Goal: Transaction & Acquisition: Purchase product/service

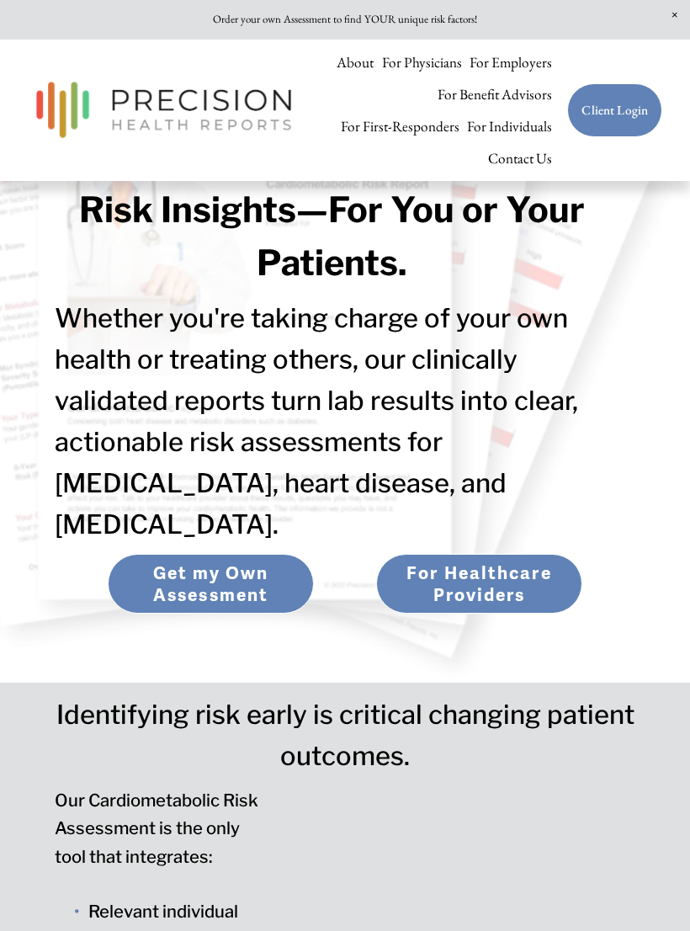
scroll to position [176, 0]
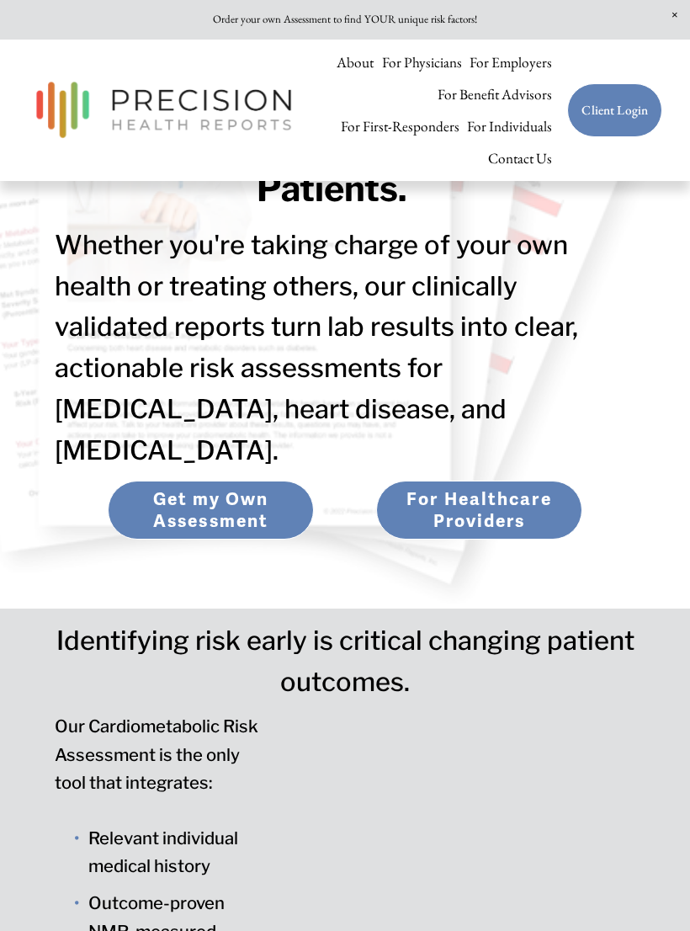
click at [515, 481] on link "For Healthcare Providers" at bounding box center [478, 511] width 205 height 60
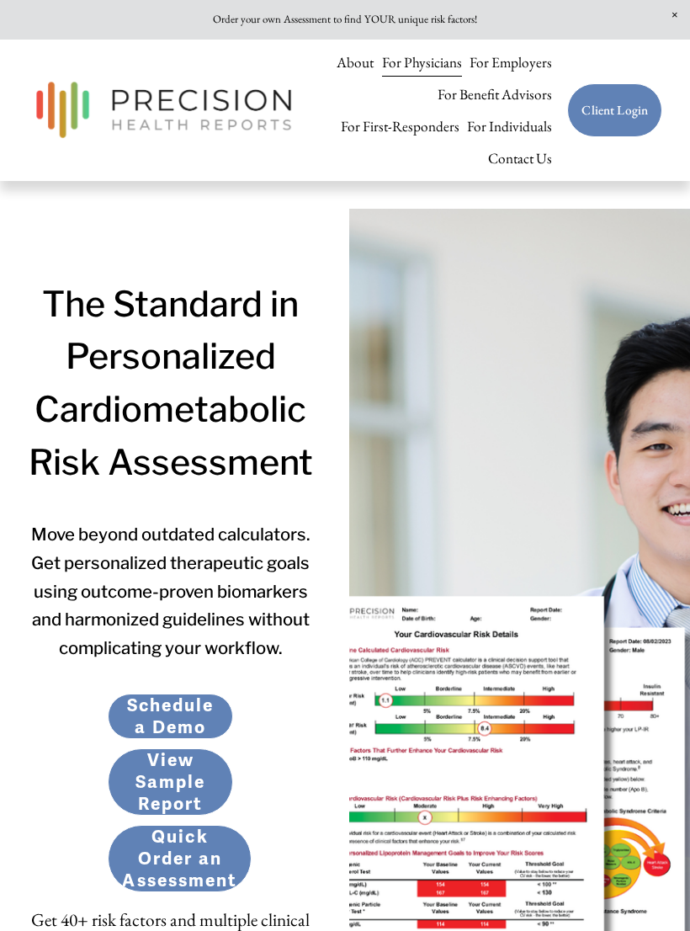
click at [0, 0] on div at bounding box center [0, 0] width 0 height 0
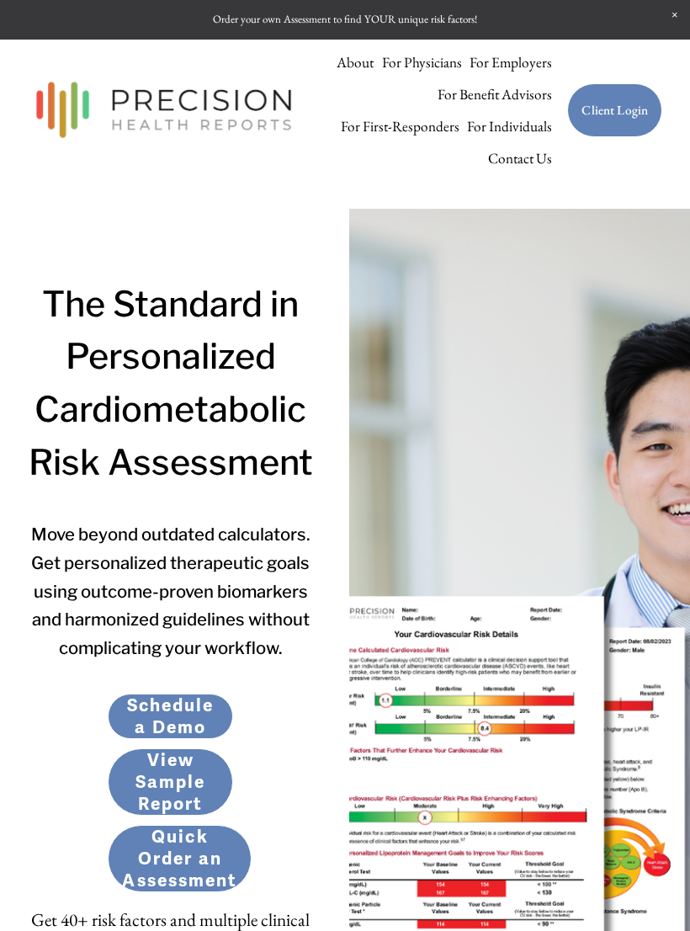
click at [387, 855] on link "Client Login" at bounding box center [345, 861] width 177 height 58
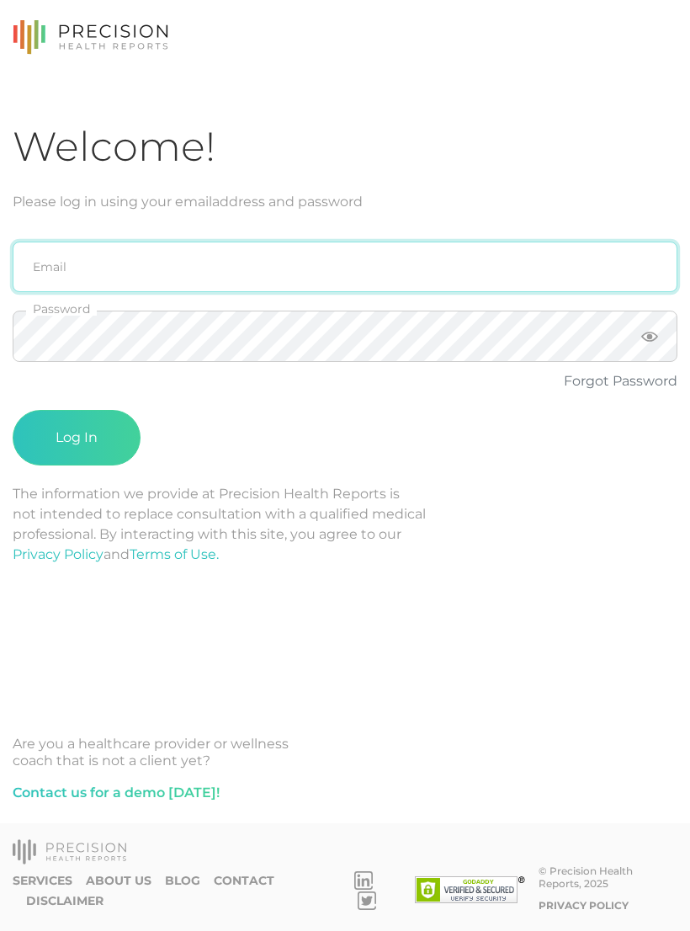
type input "sabrina@crafthealth.com"
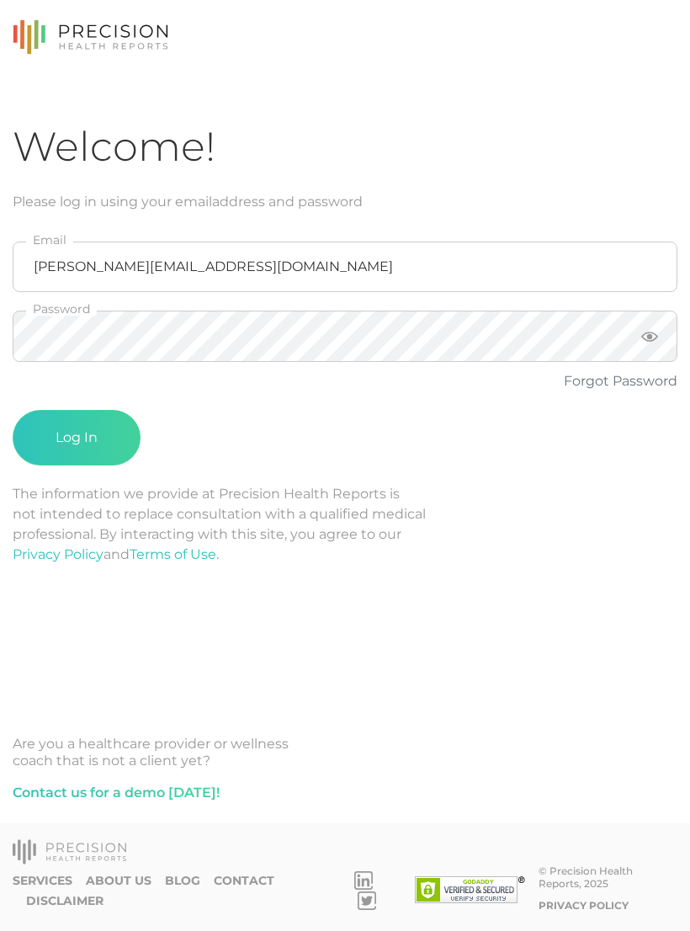
click at [99, 448] on button "Log In" at bounding box center [77, 438] width 128 height 56
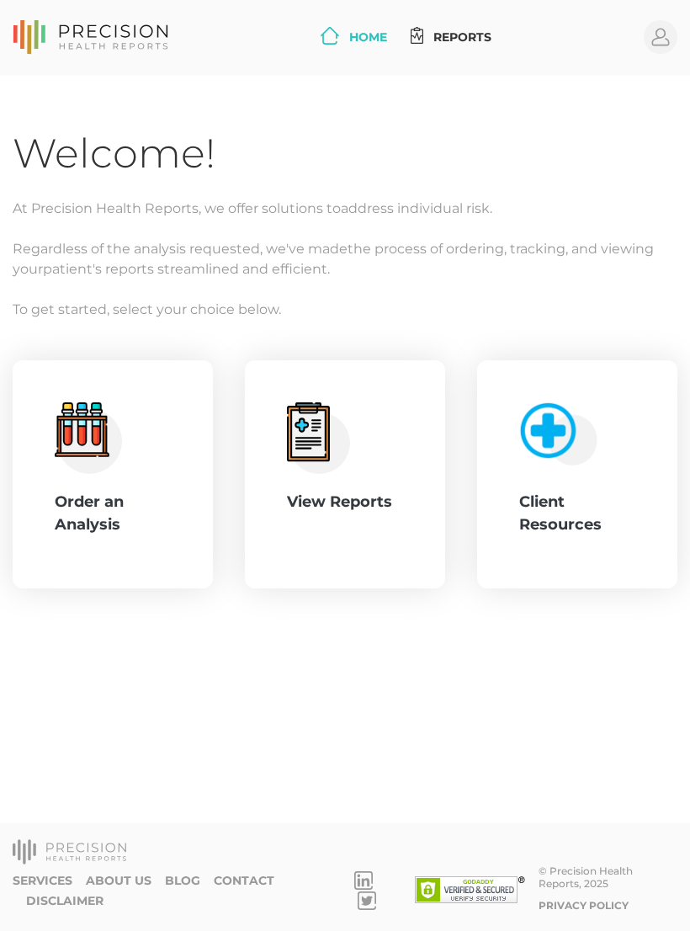
click at [131, 493] on div "Order an Analysis" at bounding box center [113, 513] width 116 height 45
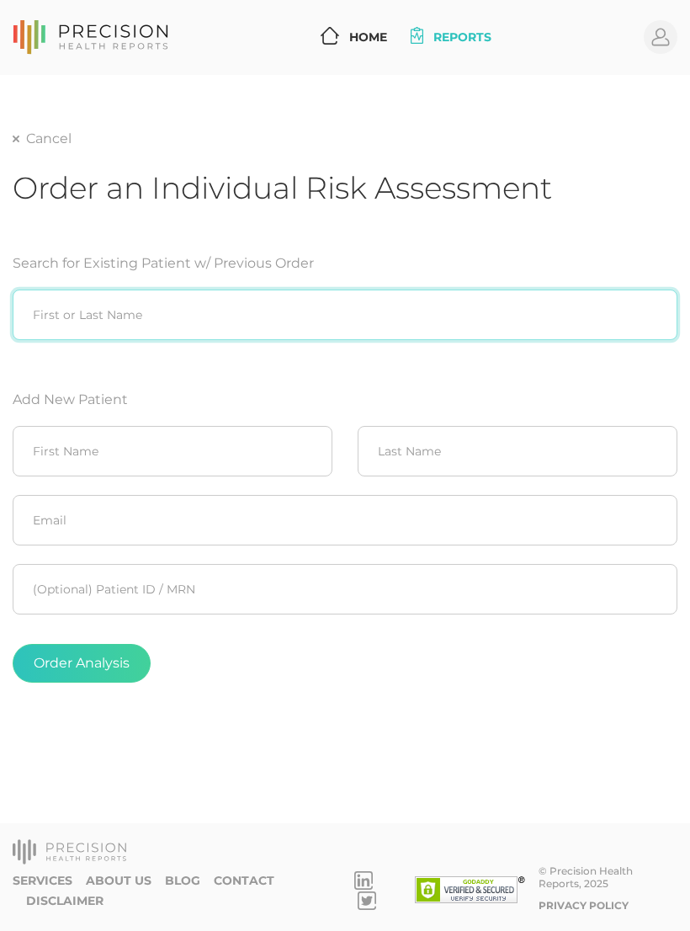
click at [533, 304] on input "search" at bounding box center [345, 315] width 665 height 51
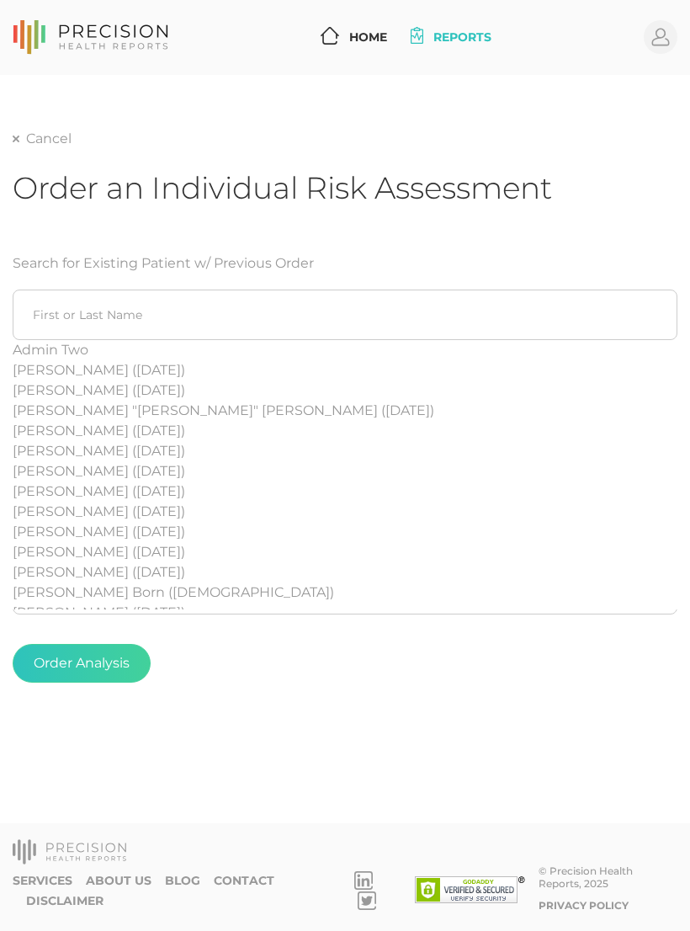
click at [617, 211] on div "Order an Individual Risk Assessment" at bounding box center [345, 201] width 665 height 64
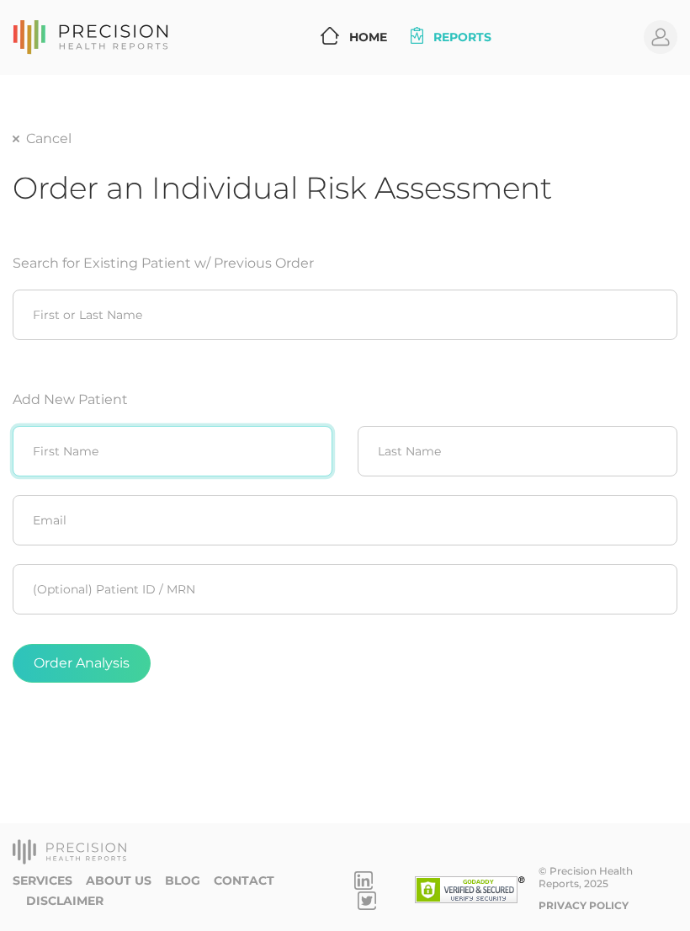
click at [279, 451] on input "text" at bounding box center [173, 451] width 320 height 51
type input "Trisha"
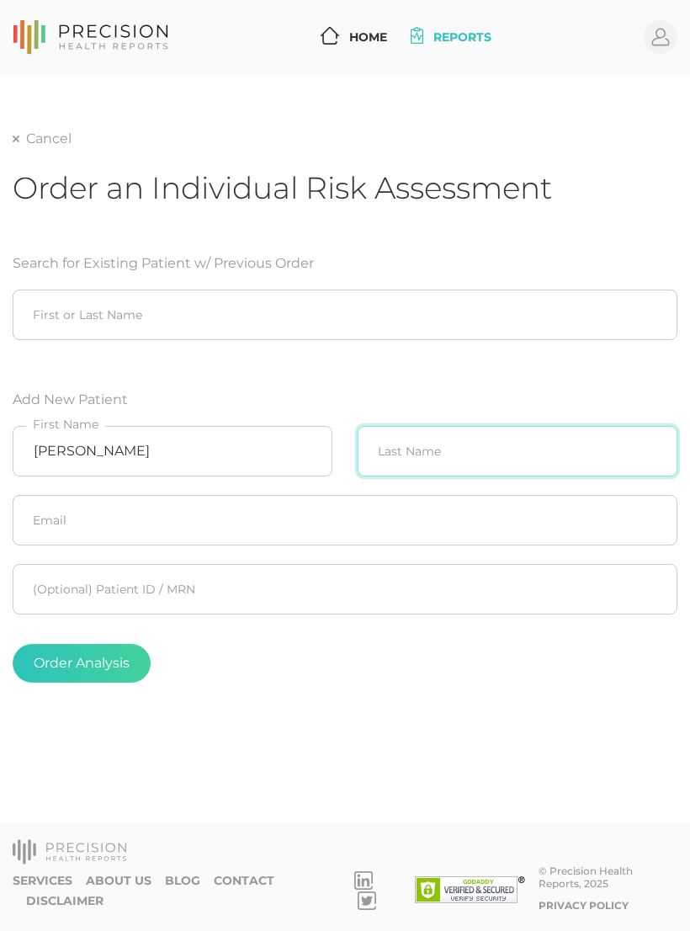
click at [618, 463] on input "text" at bounding box center [518, 451] width 320 height 51
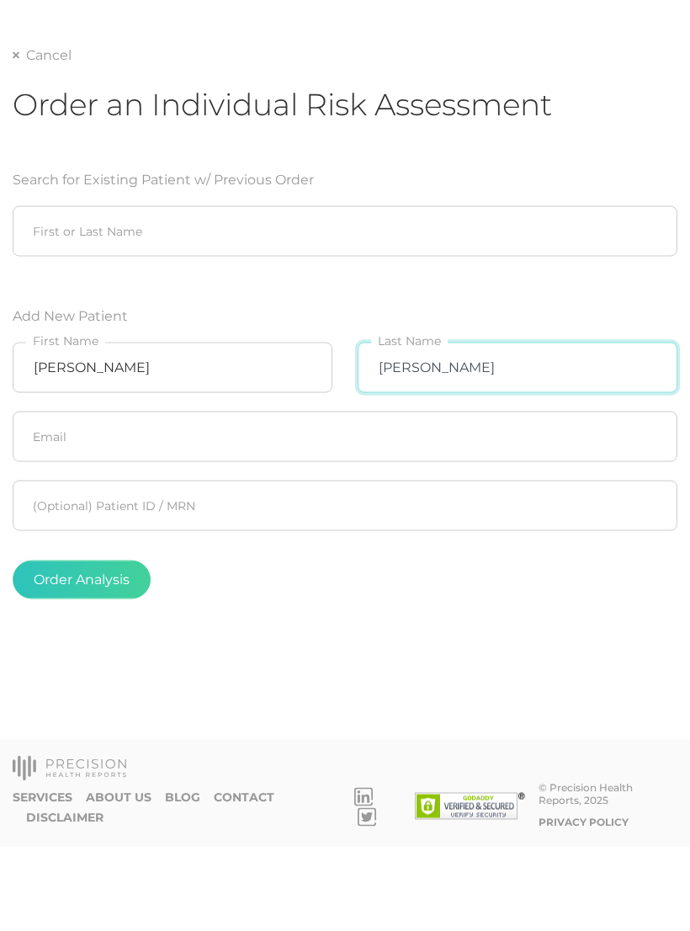
type input "Thomason"
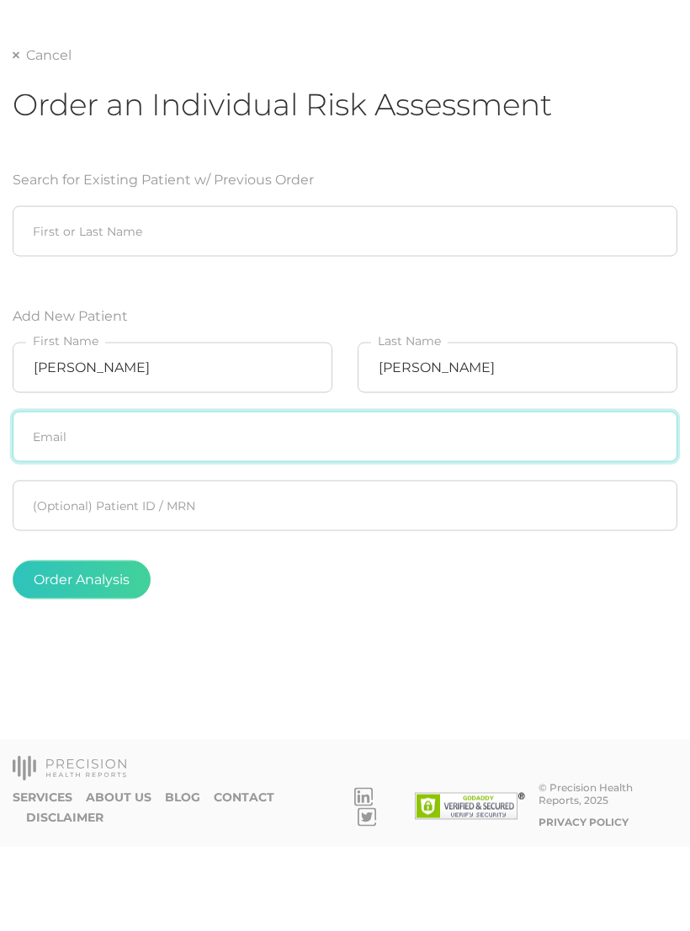
click at [467, 495] on input "text" at bounding box center [345, 520] width 665 height 51
type input "Thomason_trisha@yahoo.com"
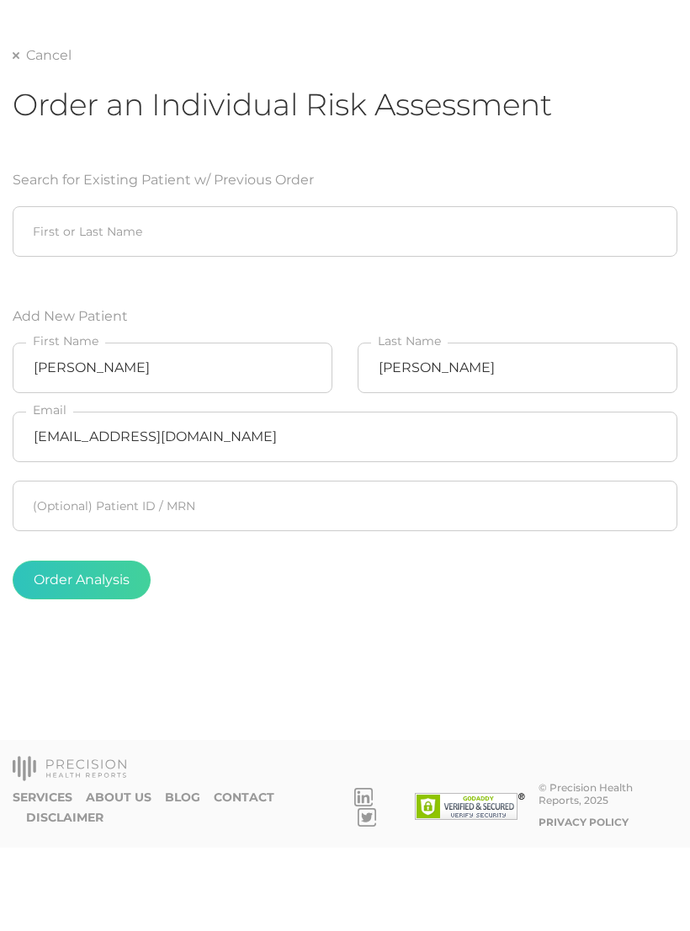
click at [131, 644] on button "Order Analysis" at bounding box center [82, 663] width 138 height 39
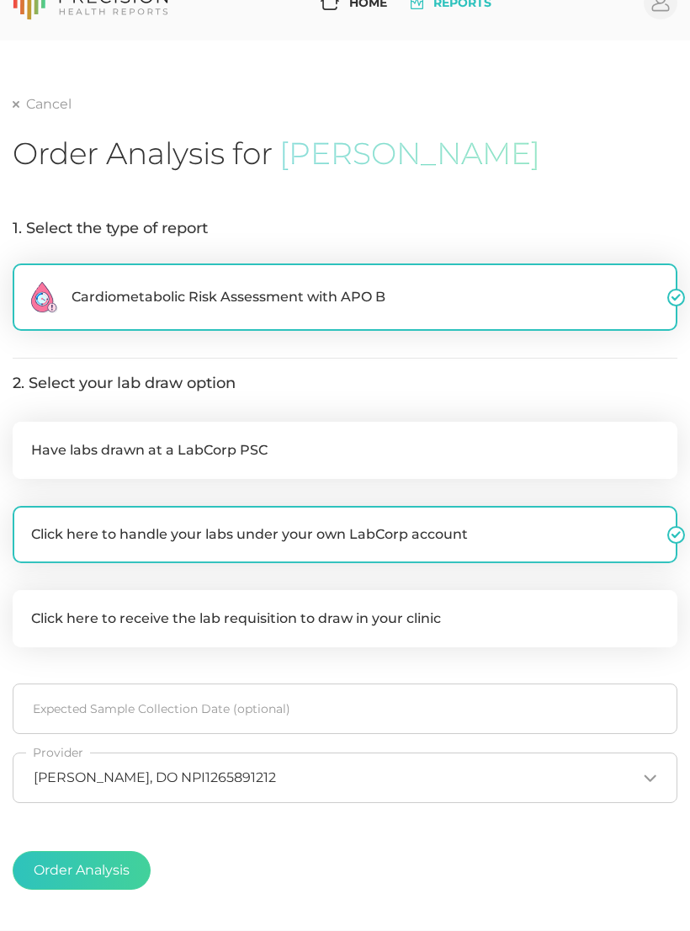
scroll to position [116, 0]
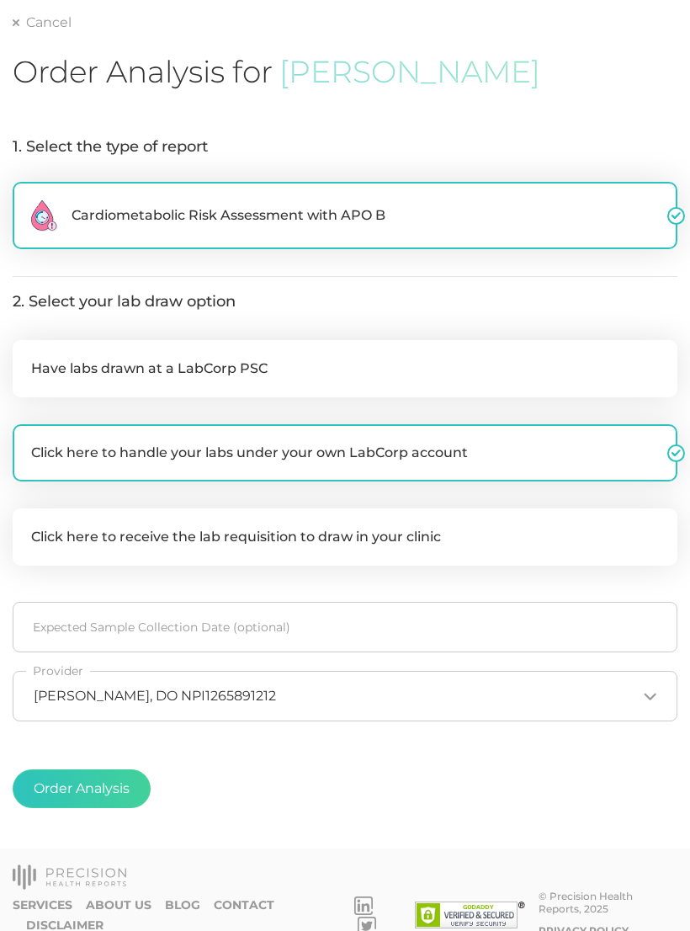
click at [539, 443] on label "Click here to handle your labs under your own LabCorp account" at bounding box center [345, 452] width 665 height 57
click at [26, 441] on input "Click here to handle your labs under your own LabCorp account" at bounding box center [19, 432] width 13 height 17
checkbox input "false"
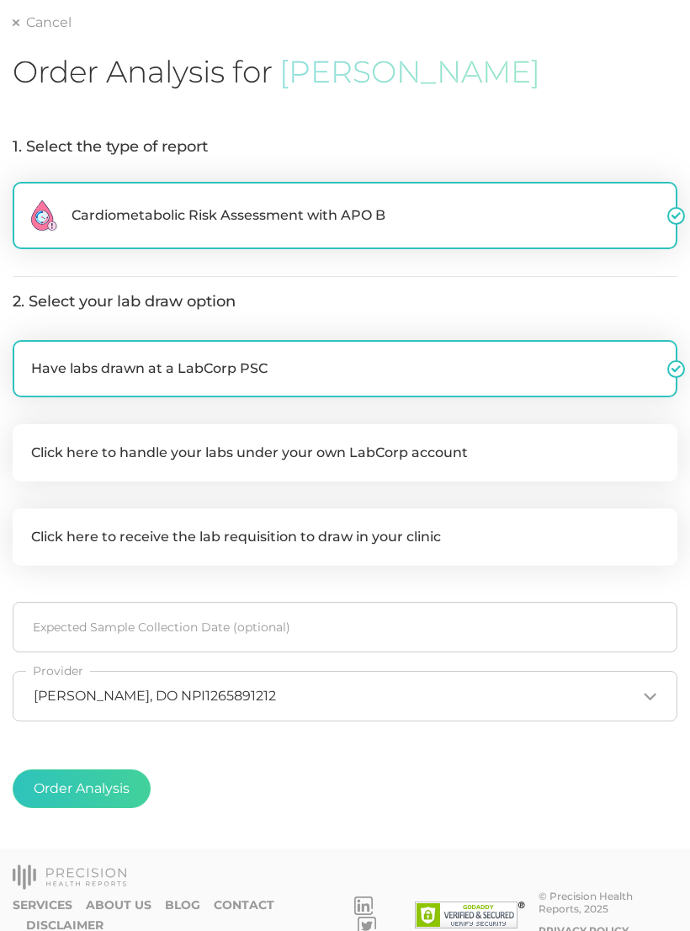
checkbox input "true"
click at [136, 792] on button "Order Analysis" at bounding box center [82, 789] width 138 height 39
radio input "false"
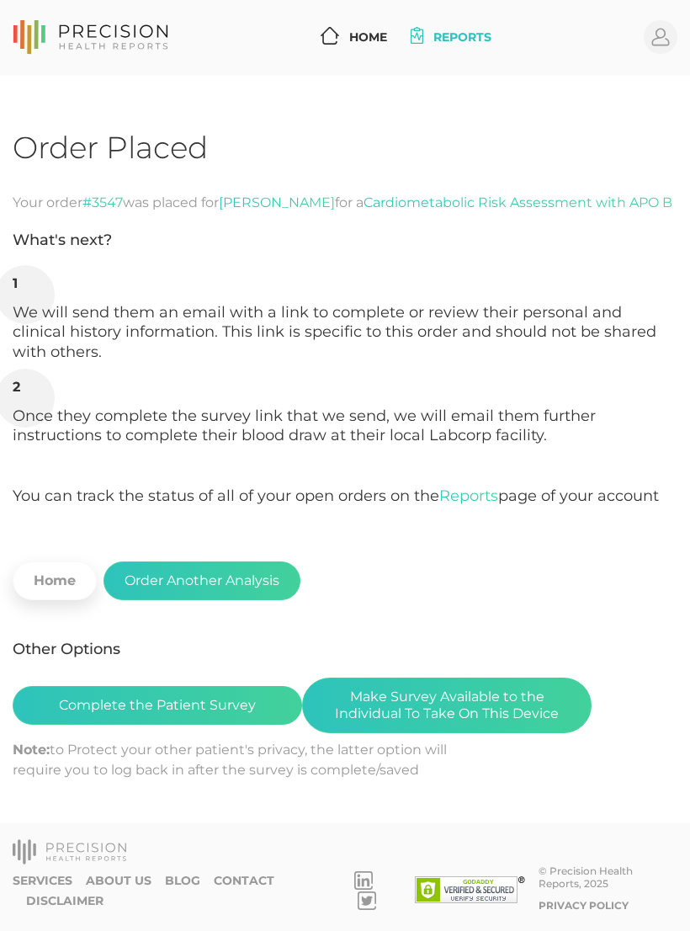
click at [65, 600] on link "Home" at bounding box center [55, 581] width 84 height 39
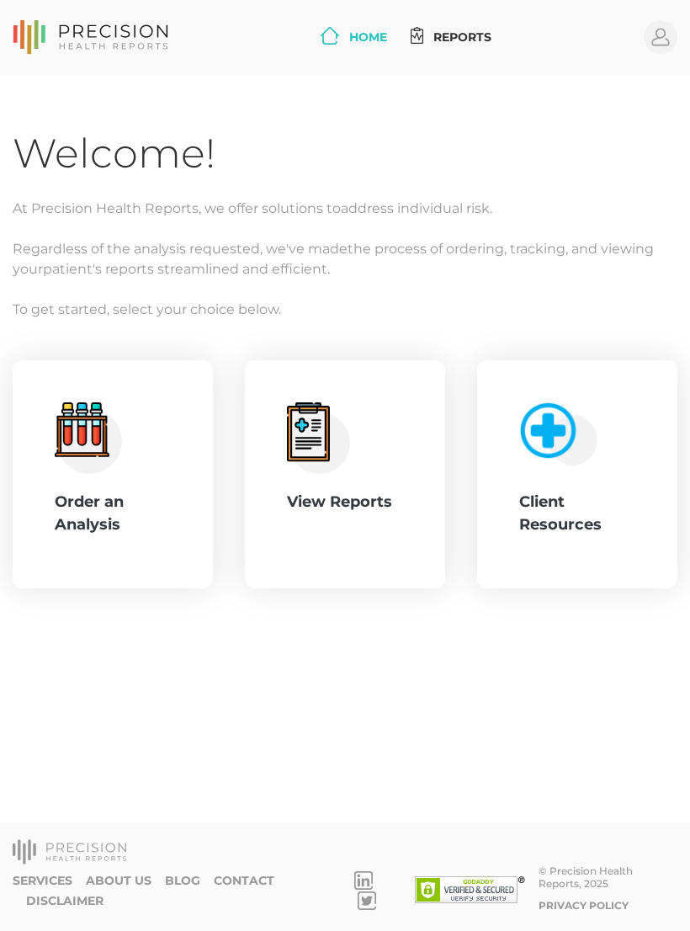
click at [170, 542] on div ".cls-4{fill:#f3f3f3}.cls-5{fill:#e4e4e4}.cls-6{fill:#bbf7ff}.cls-7{fill:#8bf0ff…" at bounding box center [113, 475] width 116 height 145
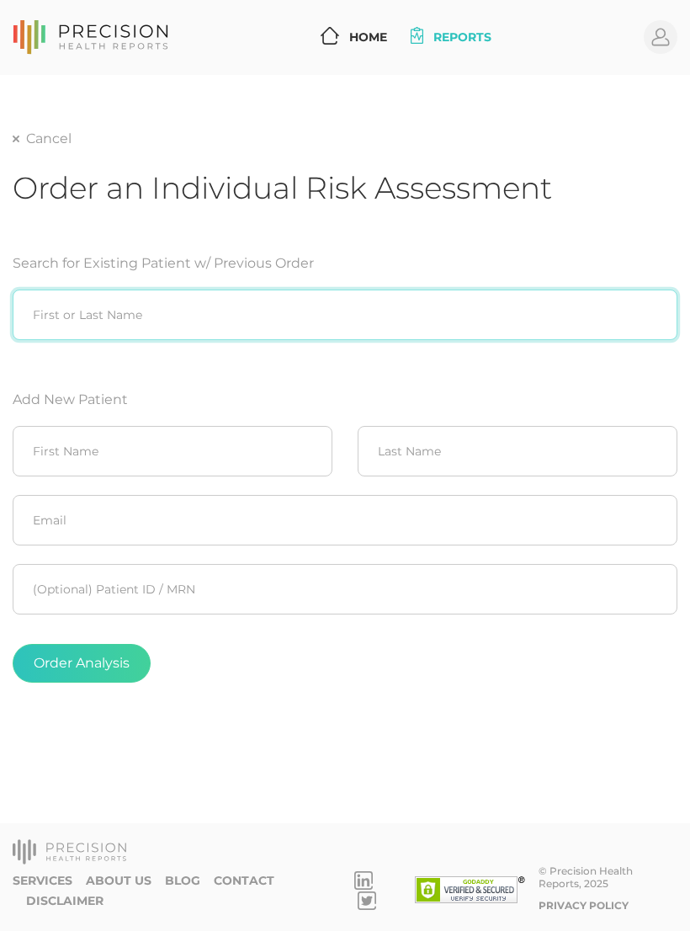
click at [461, 297] on input "search" at bounding box center [345, 315] width 665 height 51
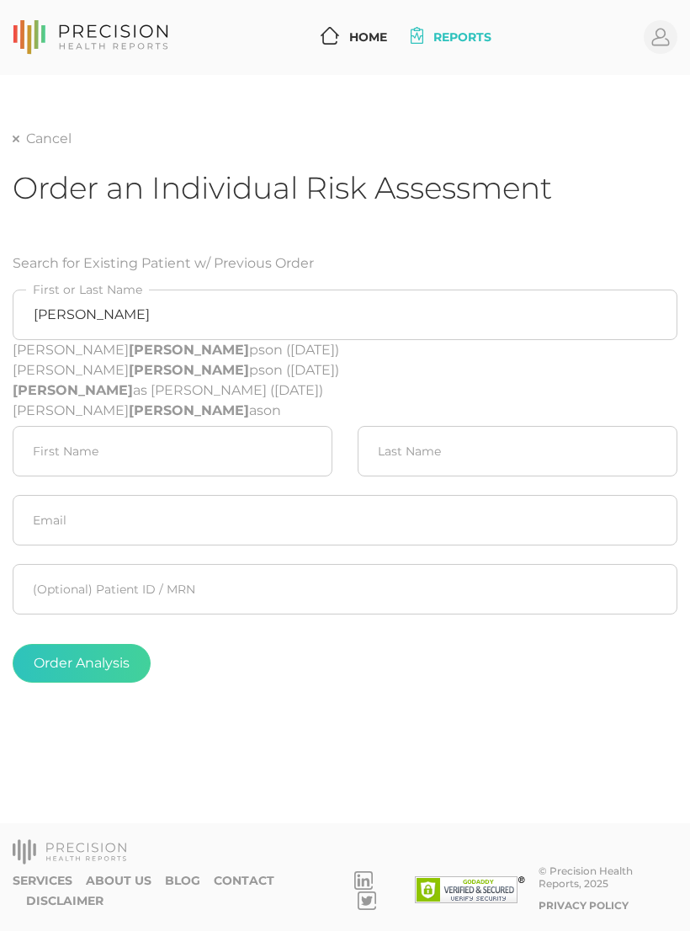
click at [116, 417] on div "Trisha Thom ason" at bounding box center [345, 411] width 665 height 20
type input "Trisha Thomason"
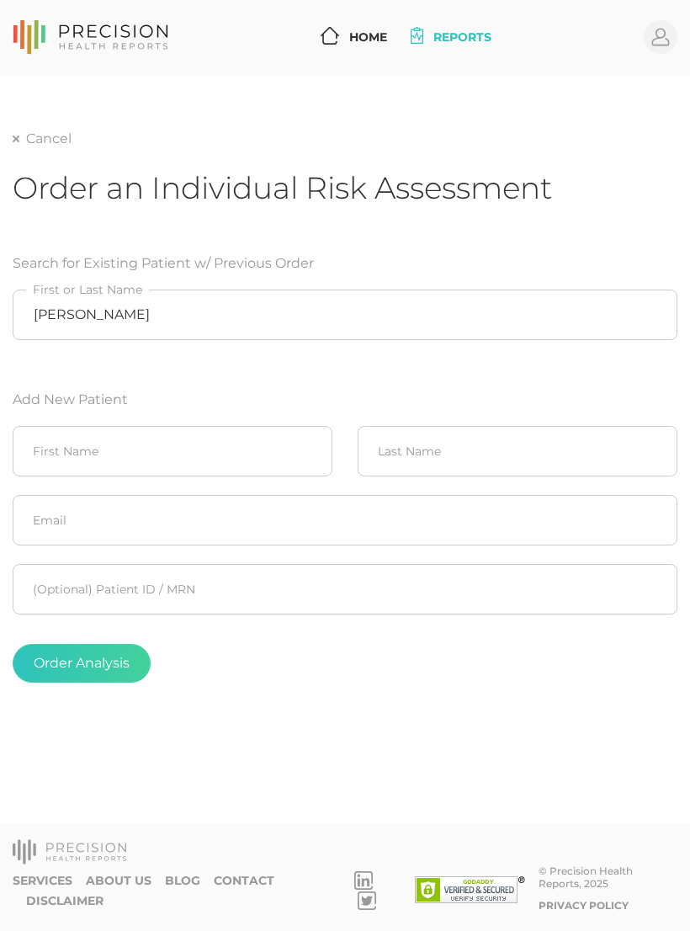
click at [127, 674] on button "Order Analysis" at bounding box center [82, 663] width 138 height 39
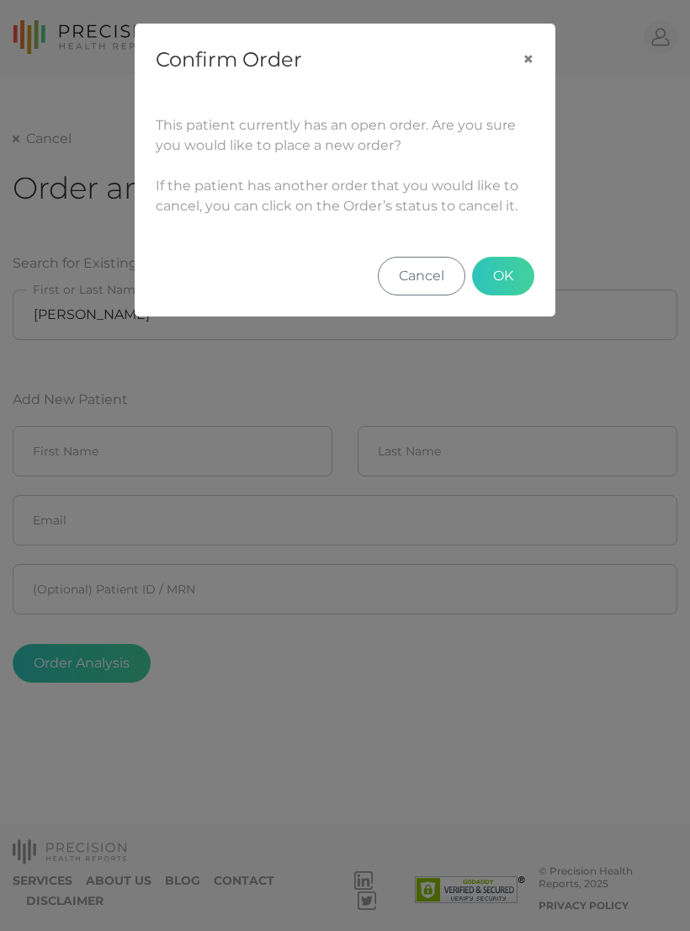
click at [516, 284] on button "OK" at bounding box center [503, 276] width 62 height 39
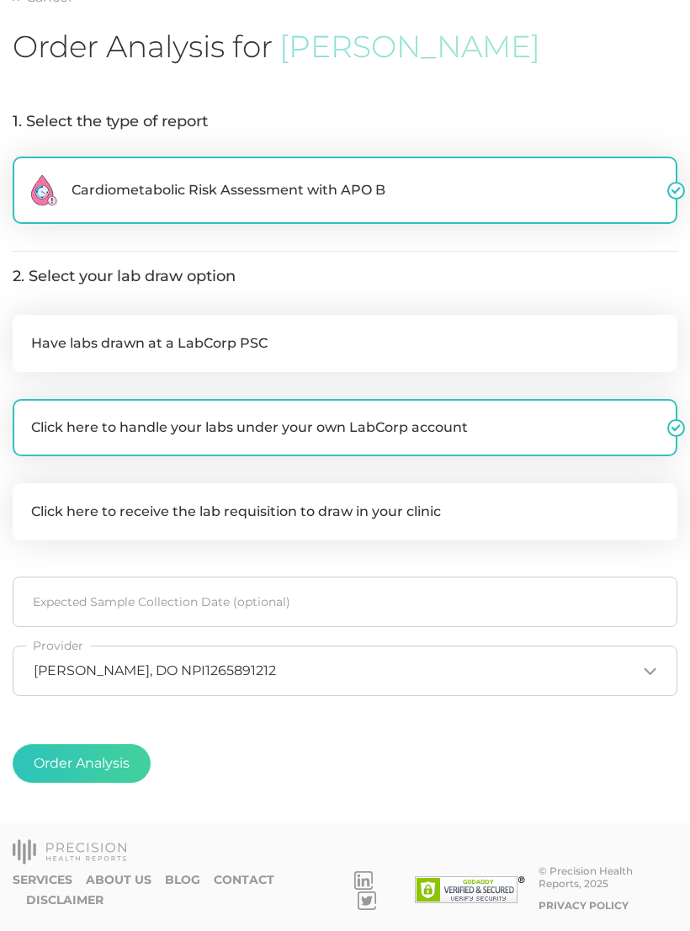
scroll to position [161, 0]
click at [127, 783] on button "Order Analysis" at bounding box center [82, 763] width 138 height 39
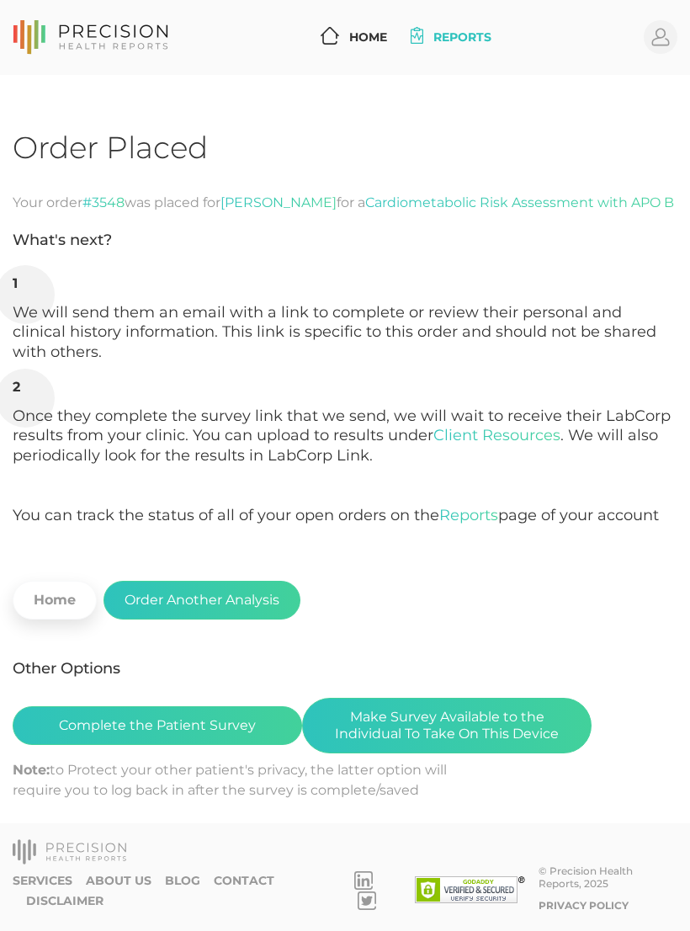
click at [241, 739] on button "Complete the Patient Survey" at bounding box center [158, 725] width 290 height 39
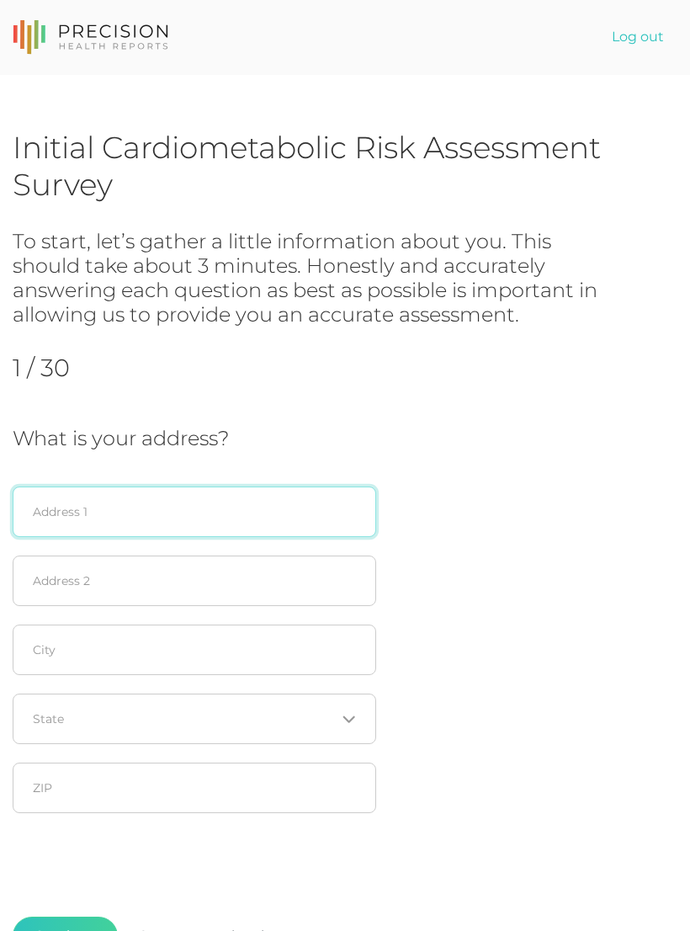
click at [330, 512] on input "text" at bounding box center [195, 512] width 364 height 51
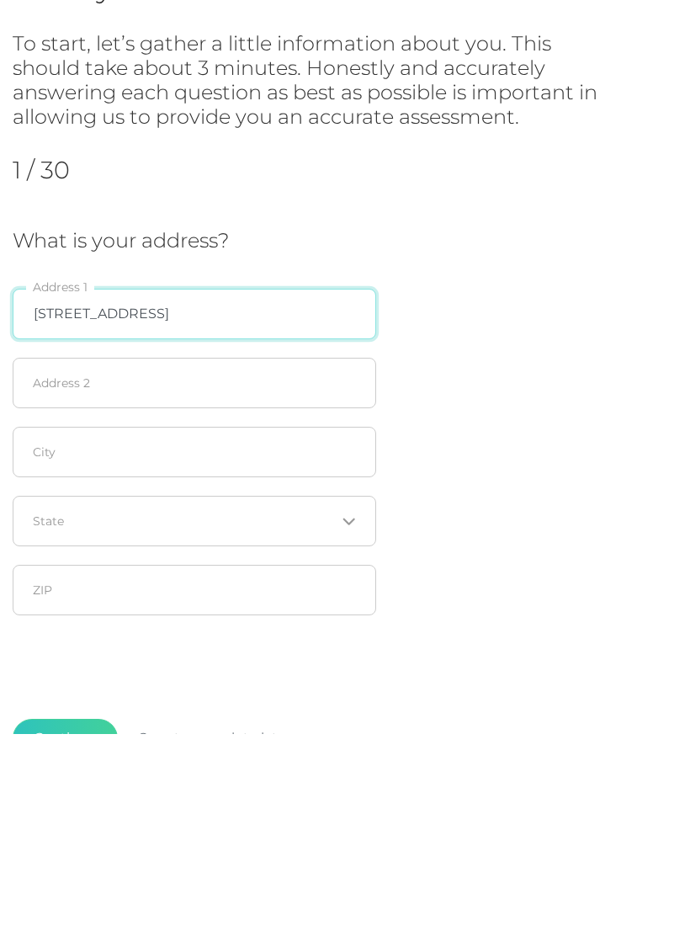
type input "[STREET_ADDRESS]"
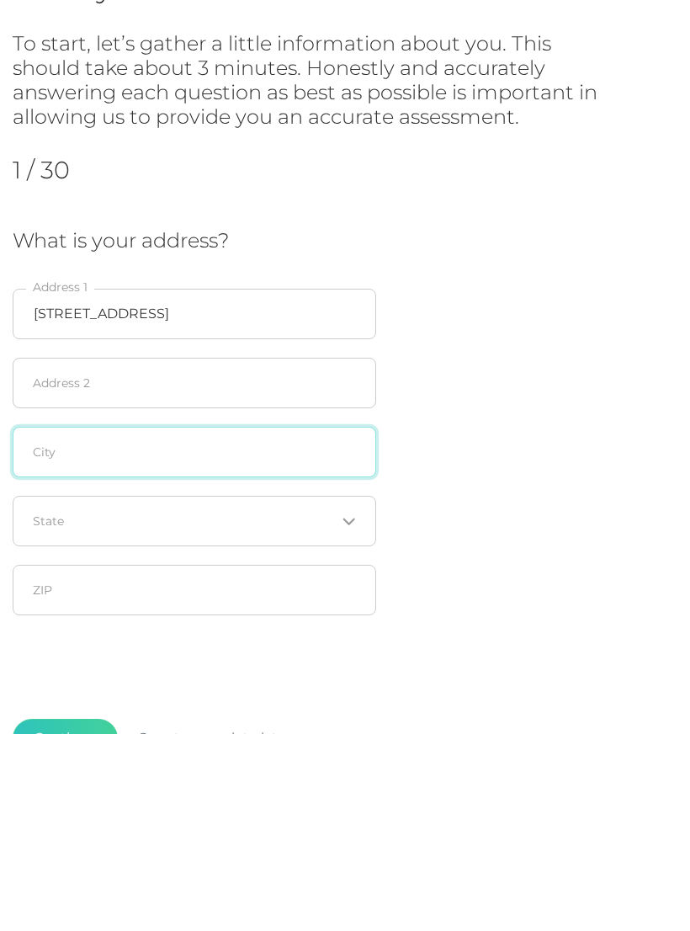
click at [307, 625] on input "text" at bounding box center [195, 650] width 364 height 51
type input "Oologah"
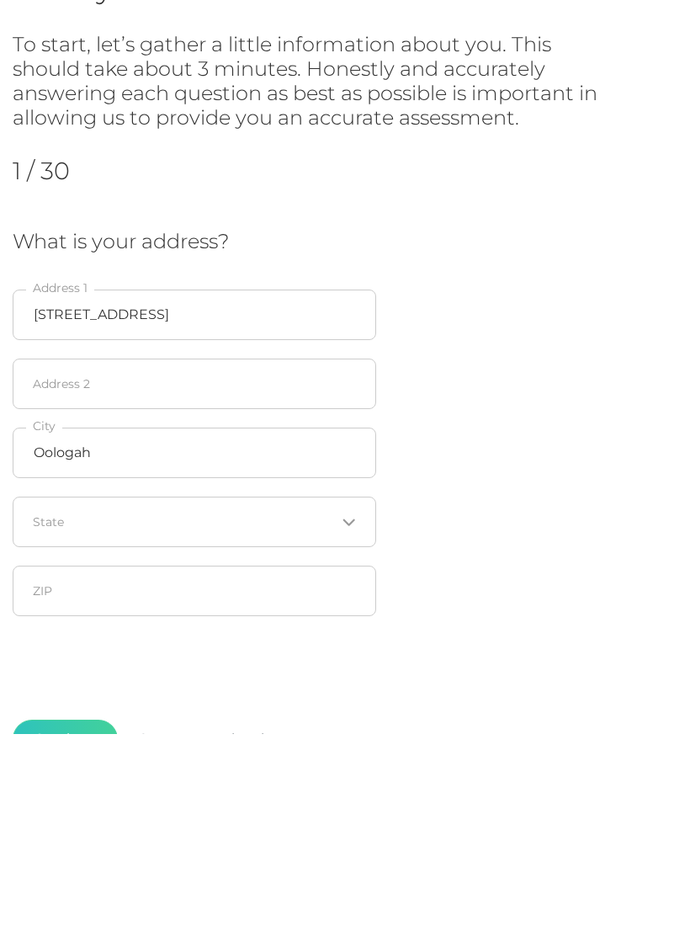
click at [310, 711] on input "Search for option" at bounding box center [185, 719] width 302 height 17
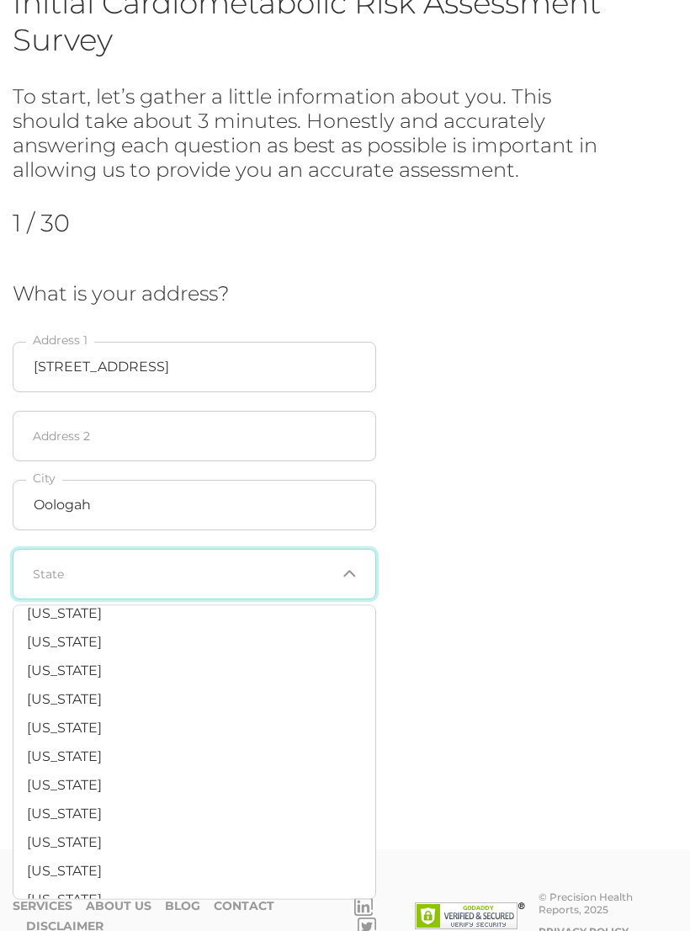
scroll to position [964, 0]
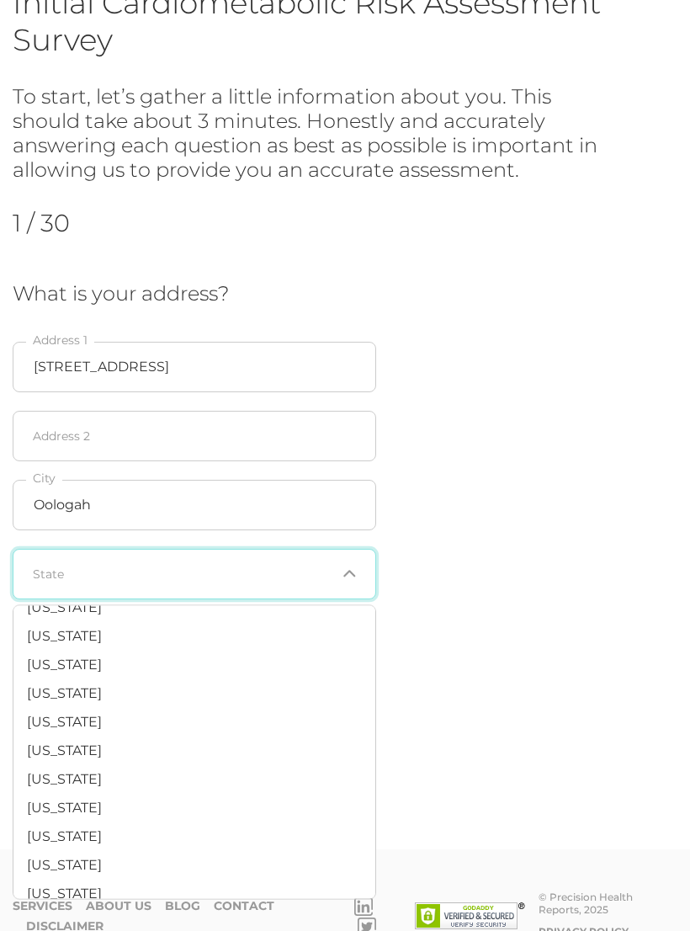
click at [106, 824] on li "[US_STATE]" at bounding box center [194, 838] width 362 height 29
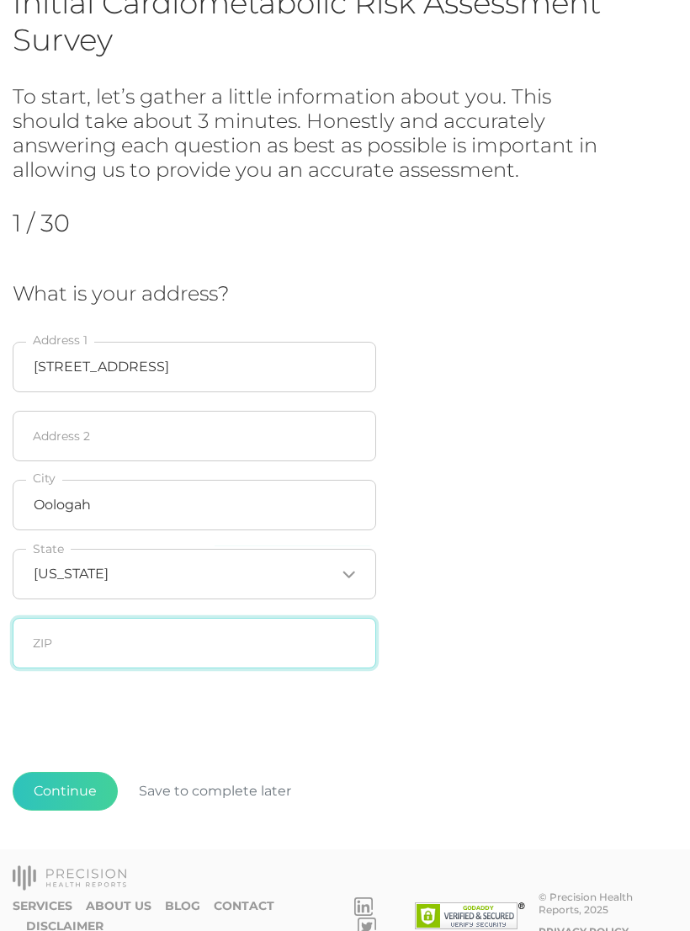
click at [300, 642] on input "text" at bounding box center [195, 643] width 364 height 51
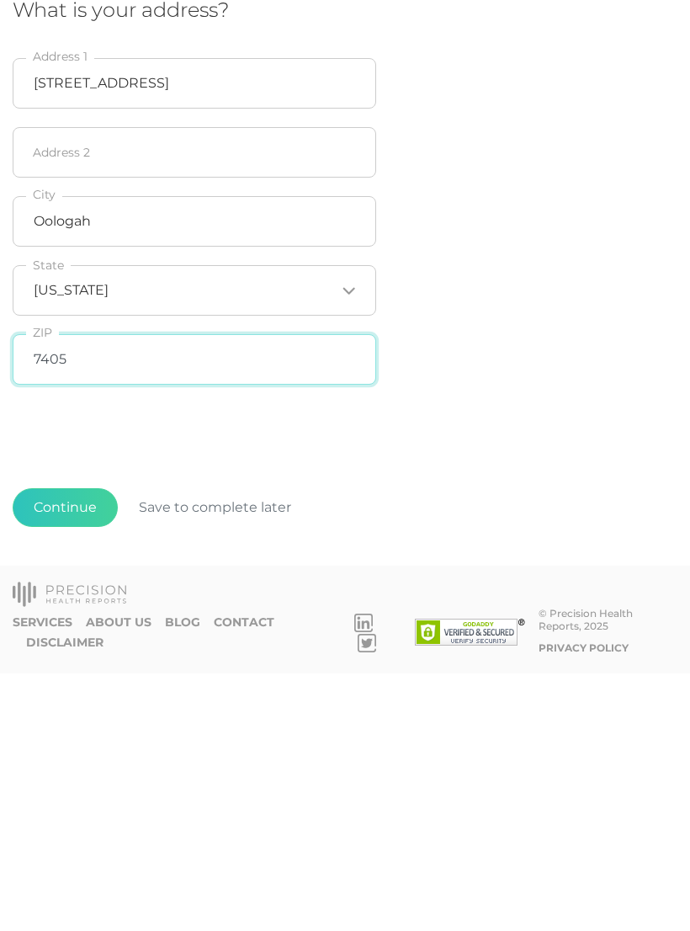
type input "74053"
click at [88, 746] on button "Continue" at bounding box center [65, 765] width 105 height 39
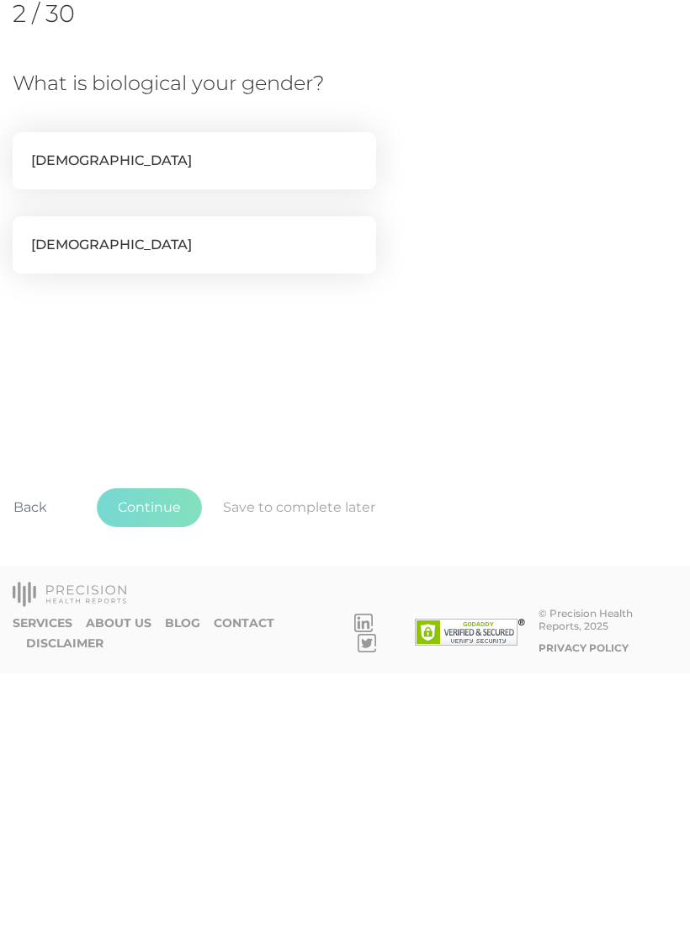
scroll to position [0, 0]
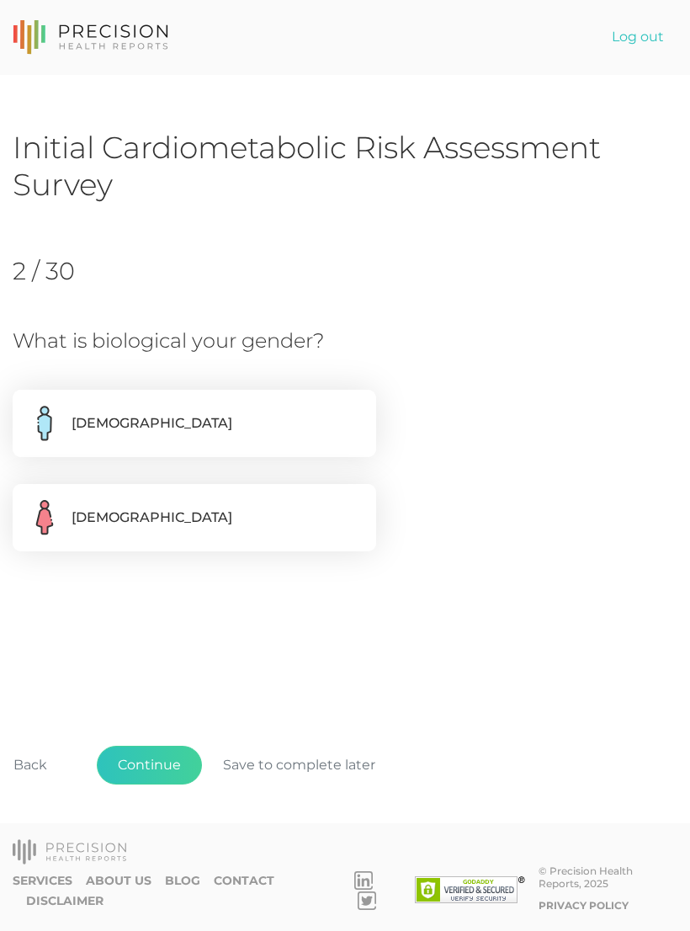
click at [342, 520] on label "Female" at bounding box center [195, 517] width 364 height 67
click at [26, 501] on input "Female" at bounding box center [19, 492] width 13 height 17
radio input "true"
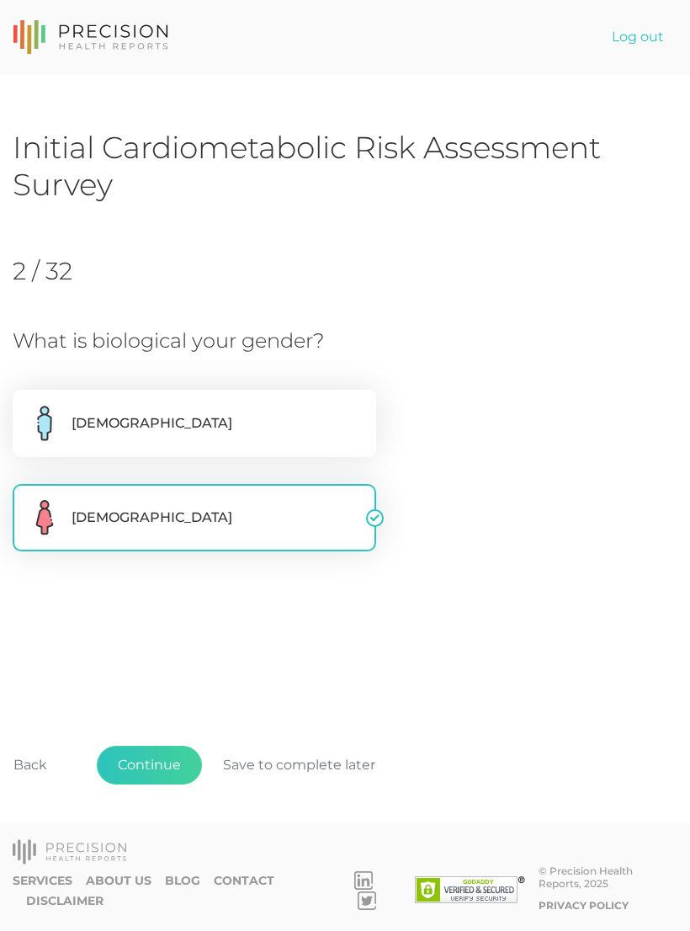
click at [156, 785] on button "Continue" at bounding box center [149, 765] width 105 height 39
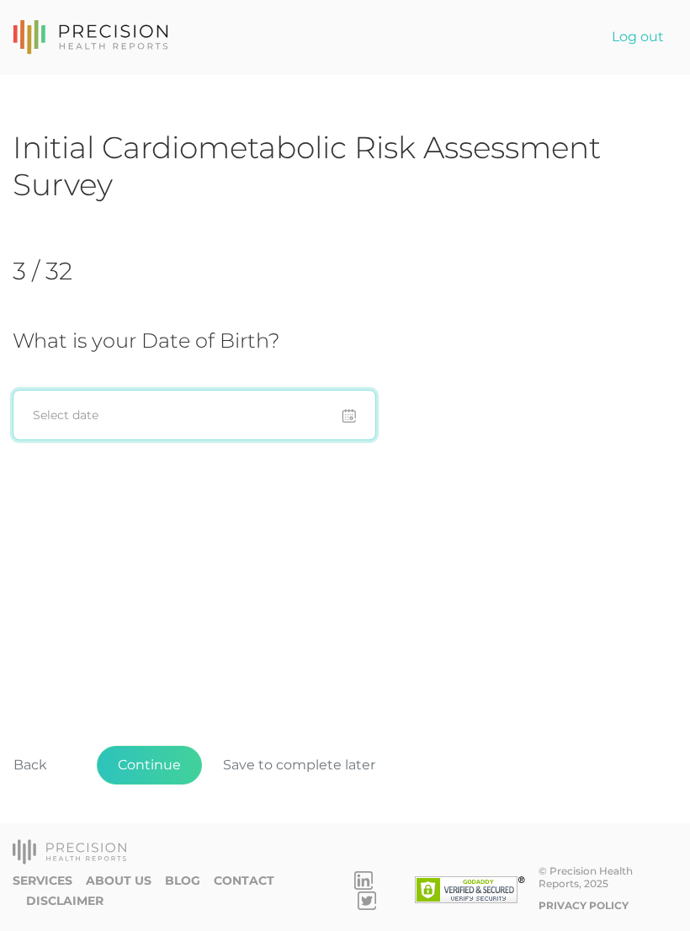
click at [163, 414] on input at bounding box center [195, 415] width 364 height 51
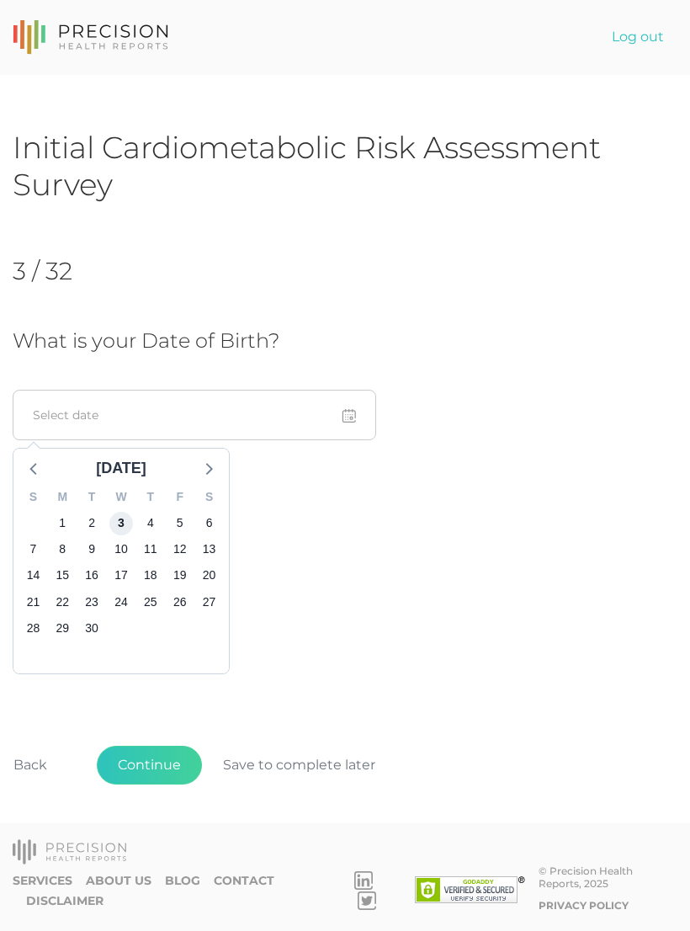
click at [126, 519] on span "3" at bounding box center [121, 524] width 24 height 24
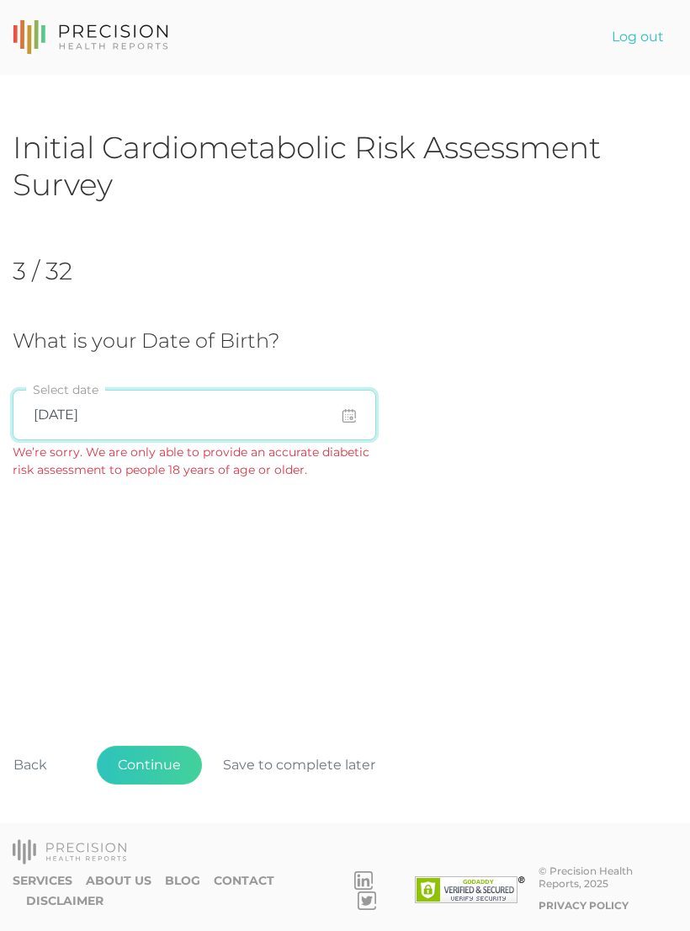
click at [140, 412] on input "09/03/2025" at bounding box center [195, 415] width 364 height 51
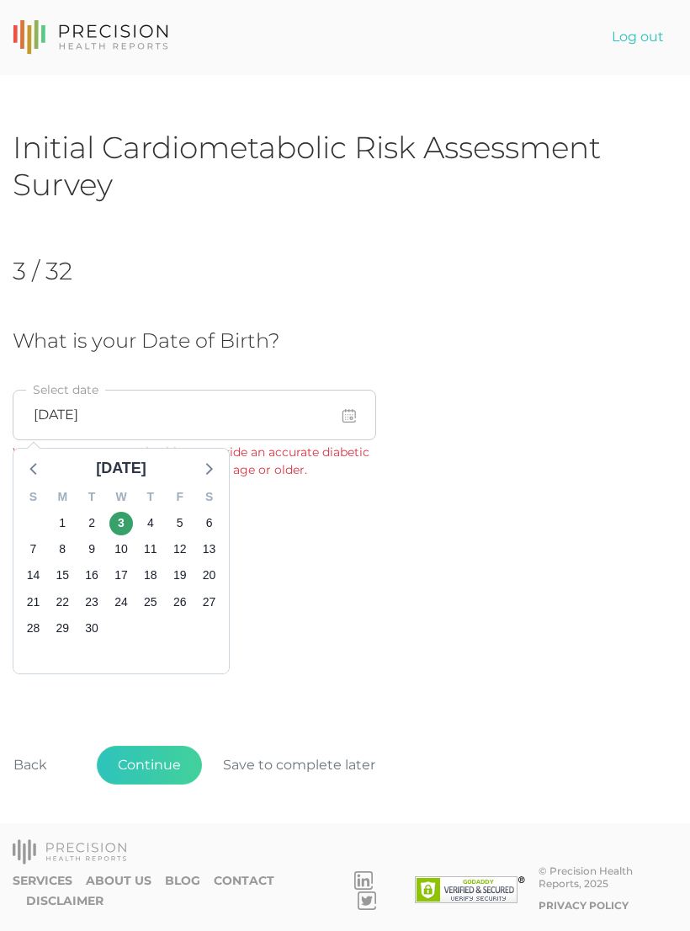
click at [40, 467] on icon at bounding box center [35, 468] width 22 height 22
click at [35, 467] on icon at bounding box center [35, 468] width 22 height 22
click at [357, 417] on input "09/03/2025" at bounding box center [195, 415] width 364 height 51
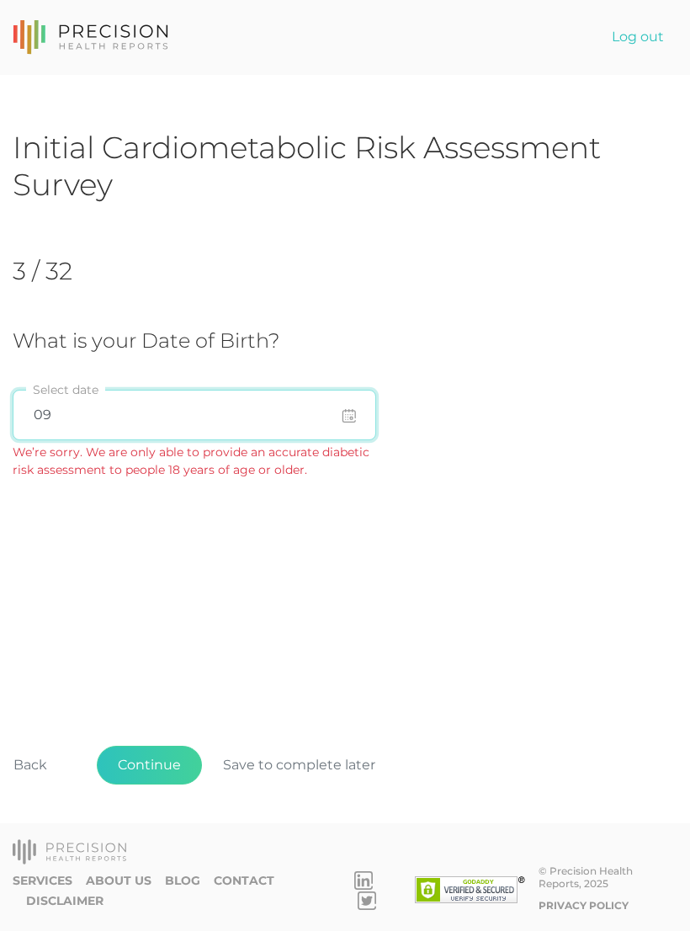
type input "0"
type input "03/23/1982"
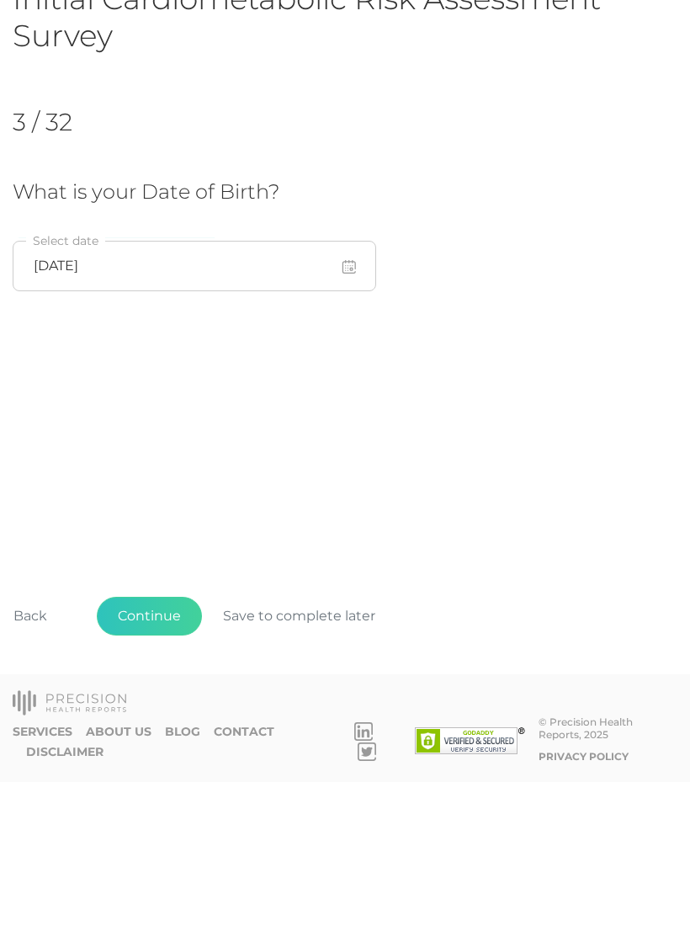
click at [153, 746] on button "Continue" at bounding box center [149, 765] width 105 height 39
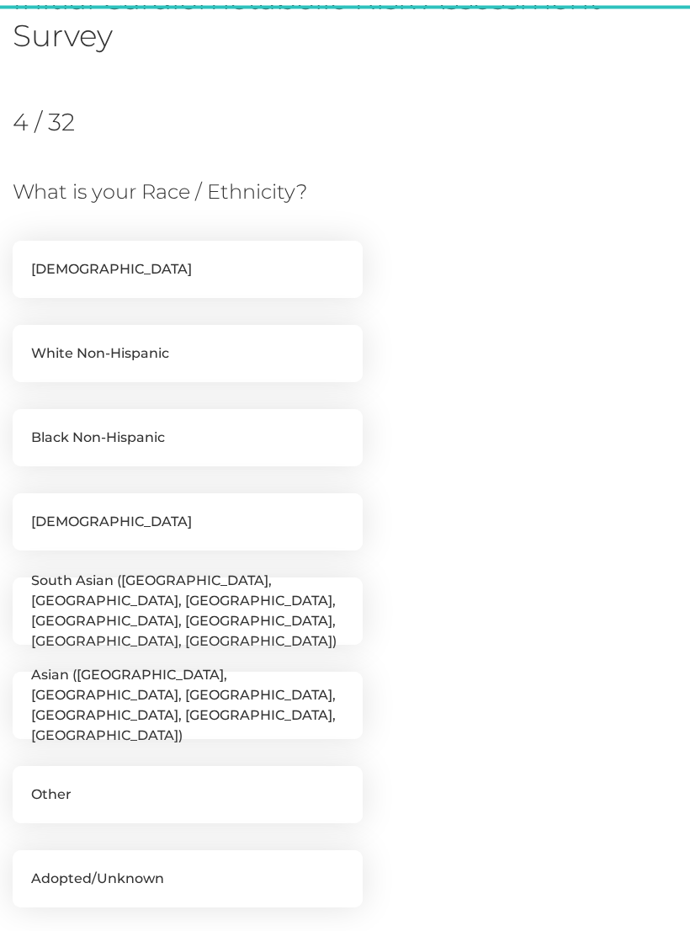
scroll to position [230, 0]
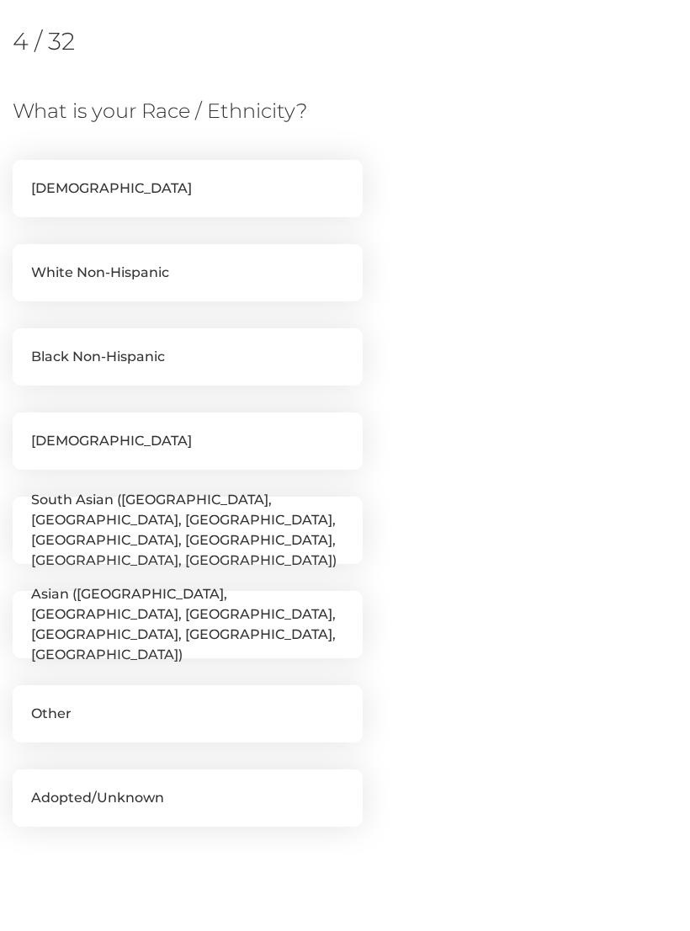
click at [286, 274] on label "White Non-Hispanic" at bounding box center [188, 272] width 350 height 57
click at [26, 261] on input "White Non-Hispanic" at bounding box center [19, 252] width 13 height 17
checkbox input "true"
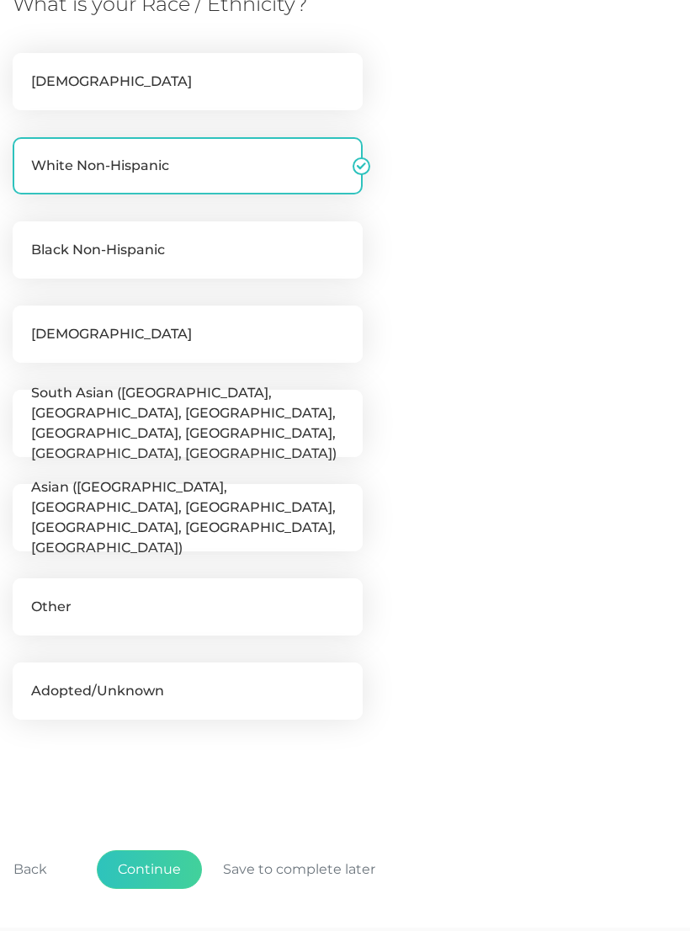
scroll to position [413, 0]
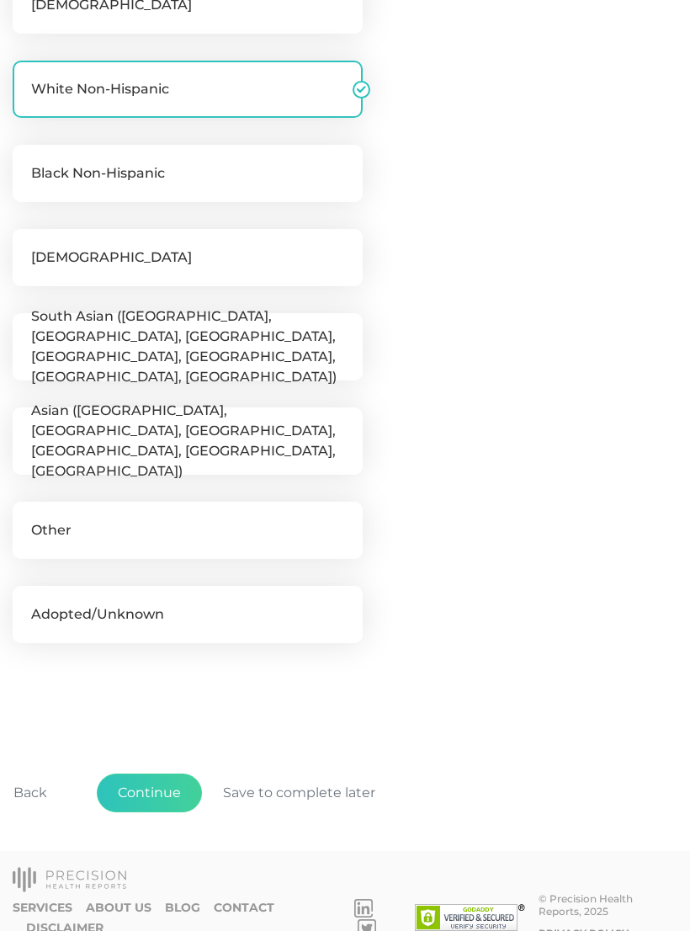
click at [173, 786] on button "Continue" at bounding box center [149, 793] width 105 height 39
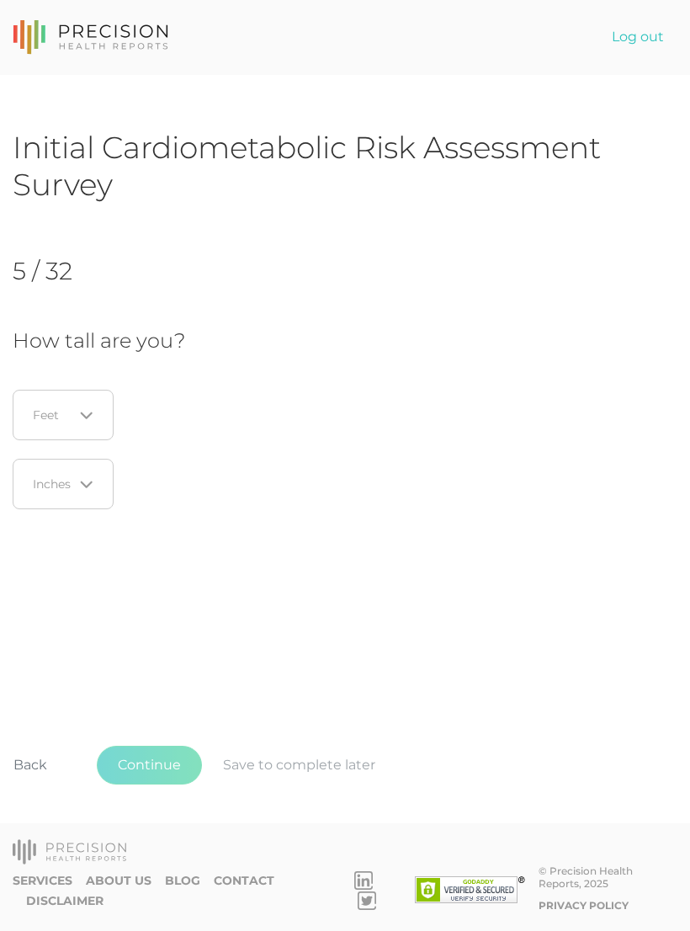
scroll to position [0, 0]
click at [92, 409] on icon "Search for option" at bounding box center [86, 415] width 13 height 13
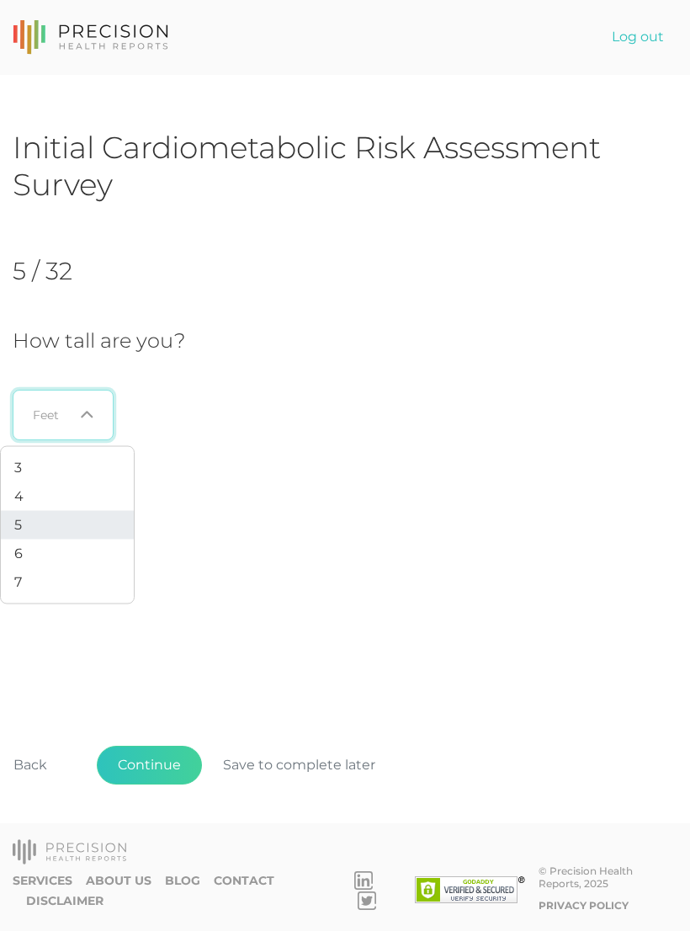
click at [33, 525] on li "5" at bounding box center [67, 525] width 133 height 29
click at [92, 483] on icon "Search for option" at bounding box center [86, 484] width 13 height 13
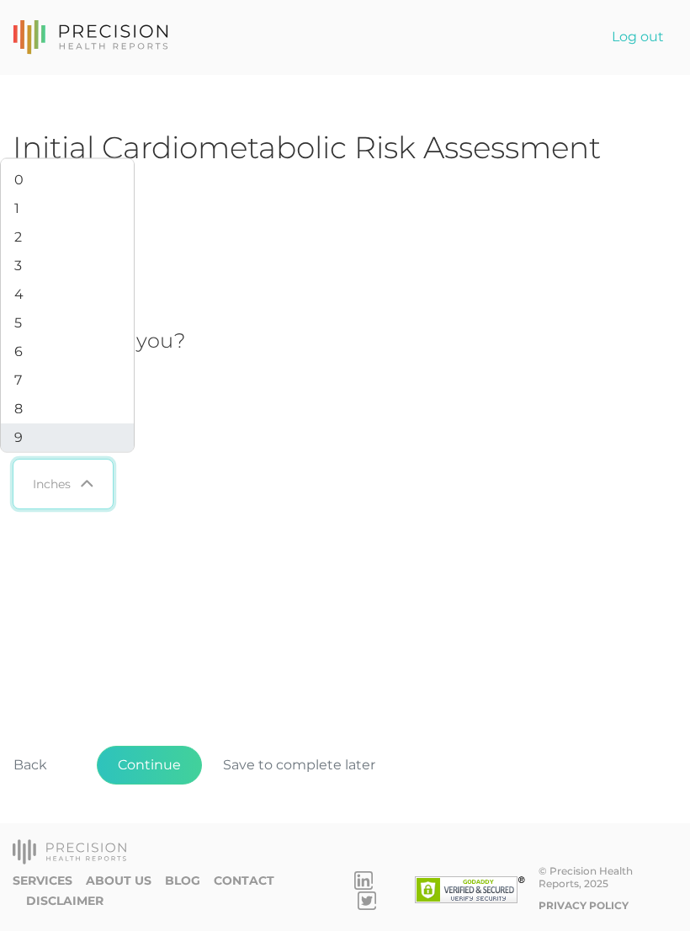
click at [28, 450] on li "9" at bounding box center [67, 438] width 133 height 29
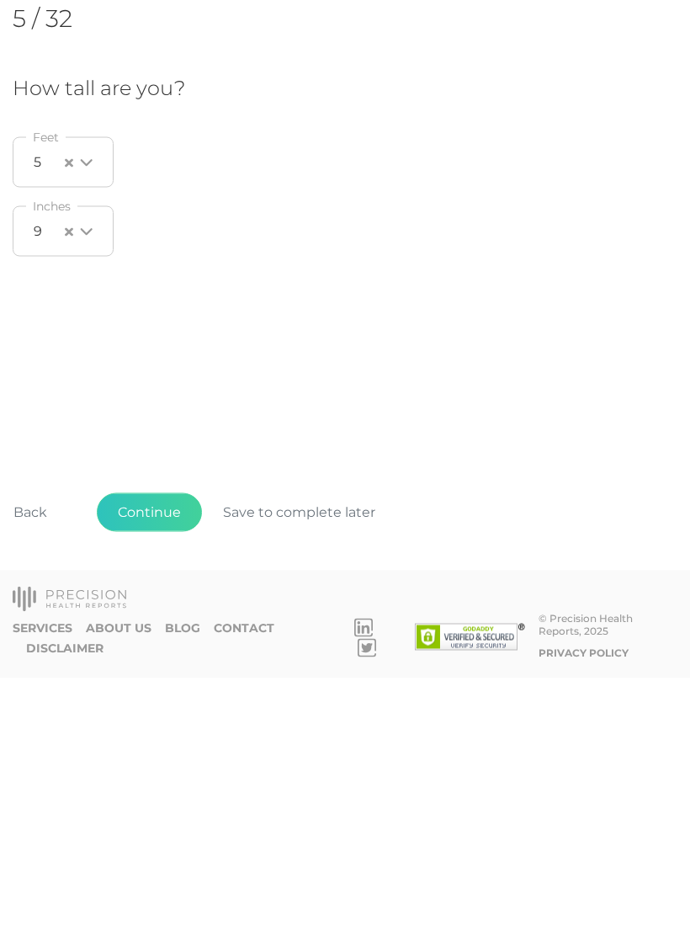
click at [158, 746] on button "Continue" at bounding box center [149, 765] width 105 height 39
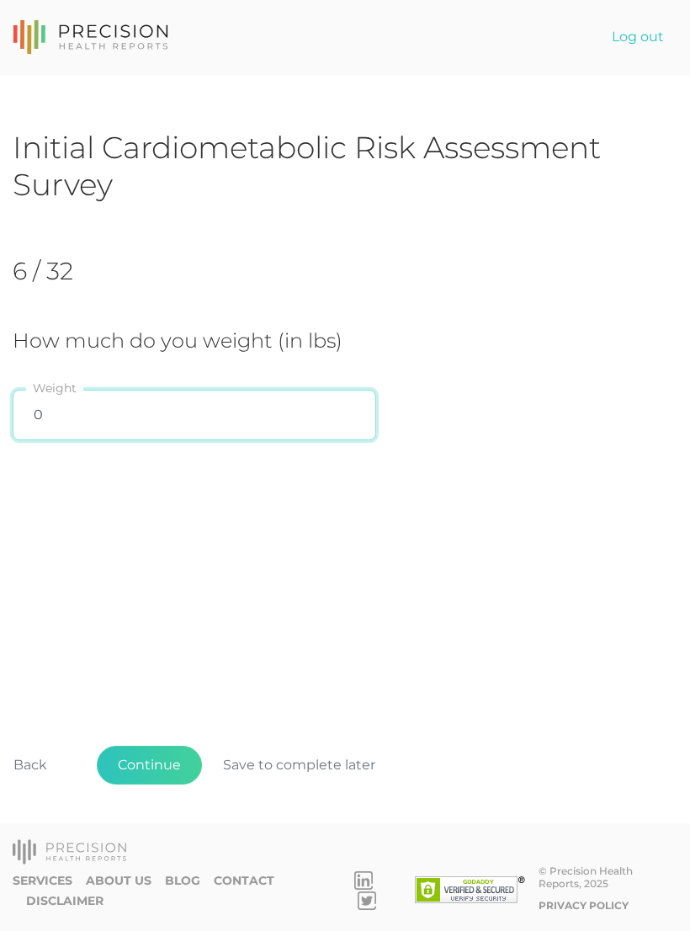
click at [186, 409] on input "0" at bounding box center [195, 415] width 364 height 51
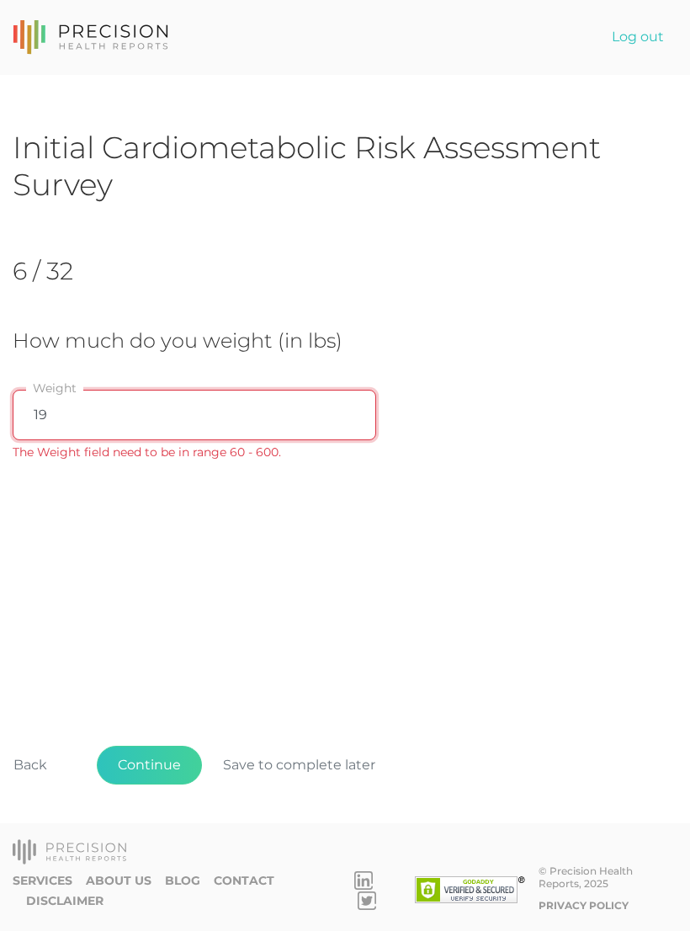
type input "190"
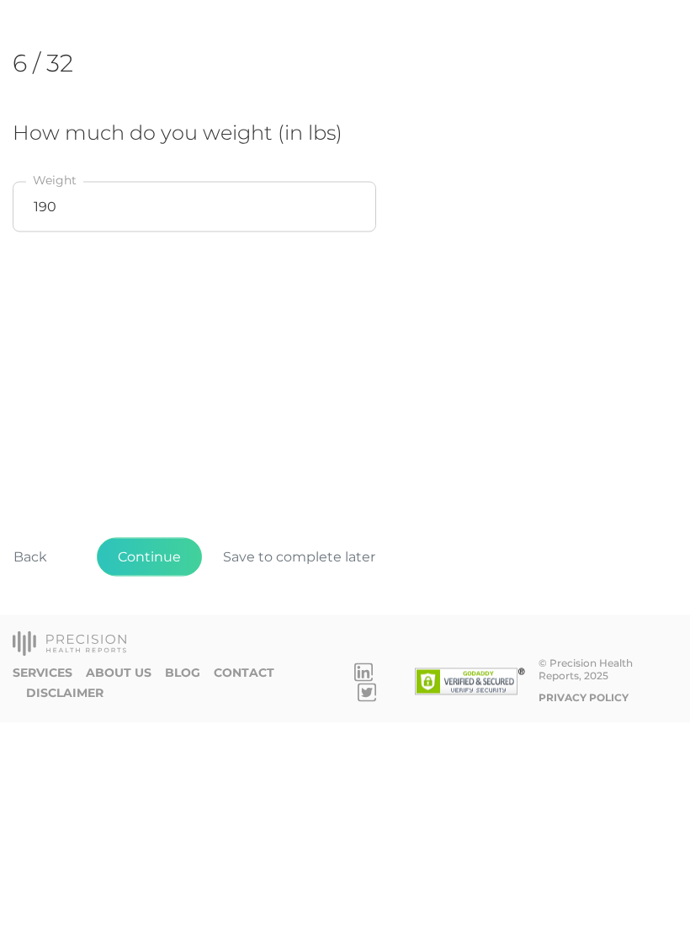
click at [165, 746] on button "Continue" at bounding box center [149, 765] width 105 height 39
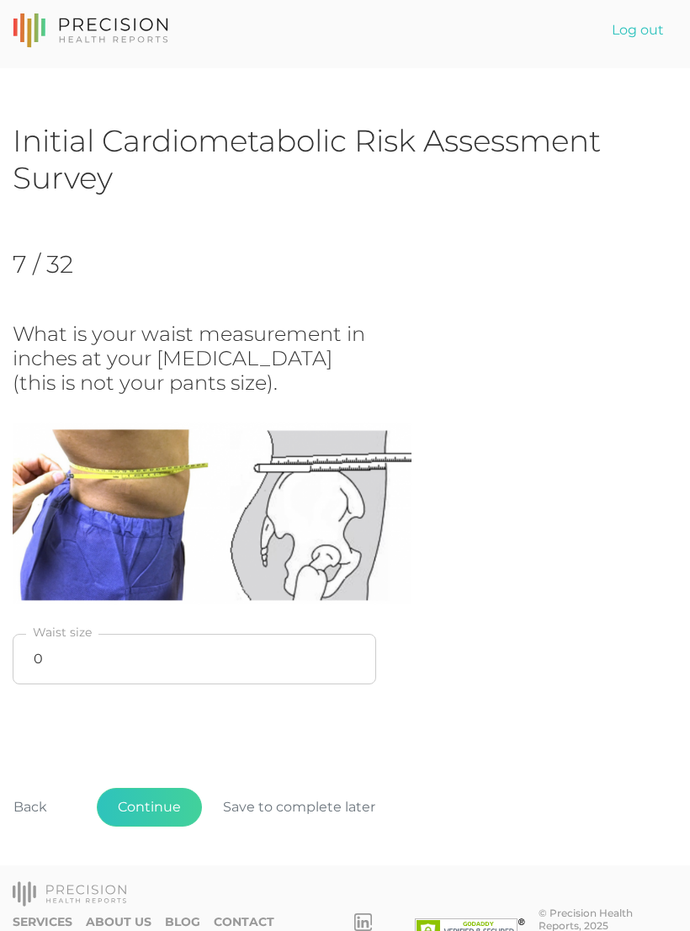
scroll to position [20, 0]
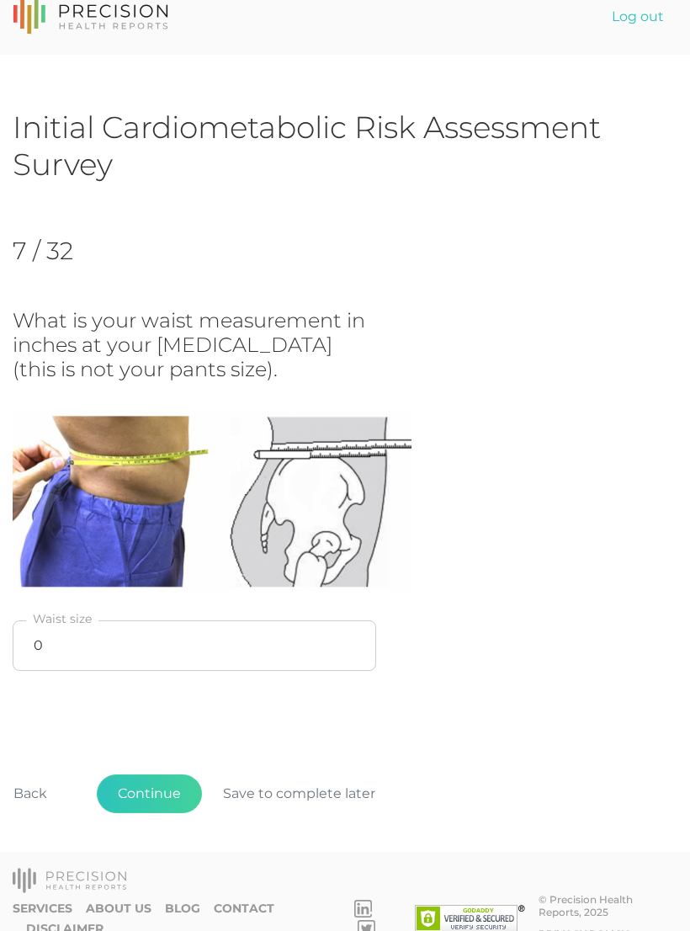
click at [324, 787] on button "Save to complete later" at bounding box center [299, 794] width 195 height 39
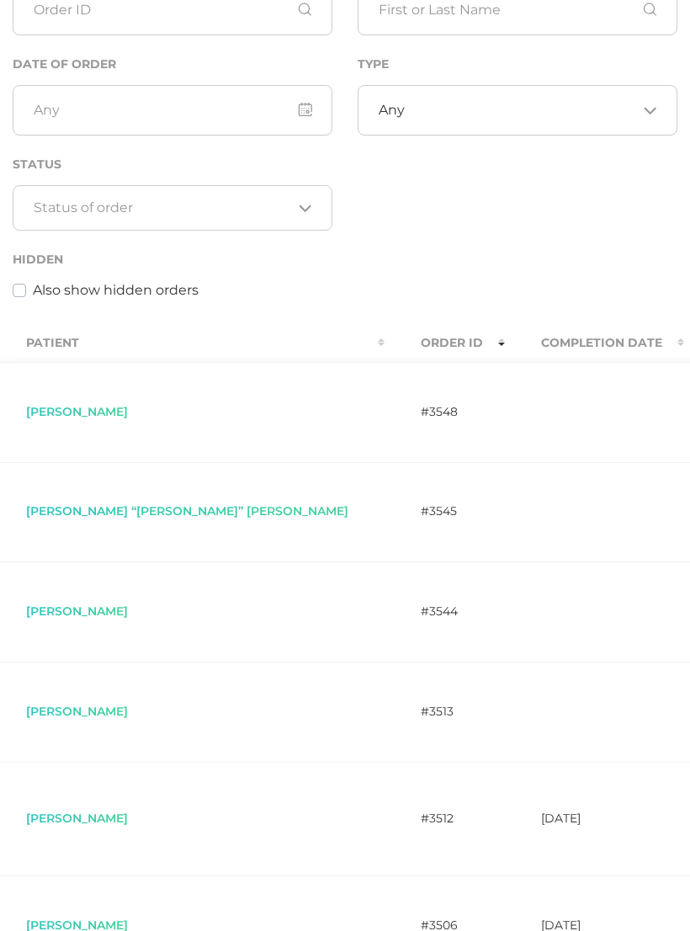
scroll to position [120, 0]
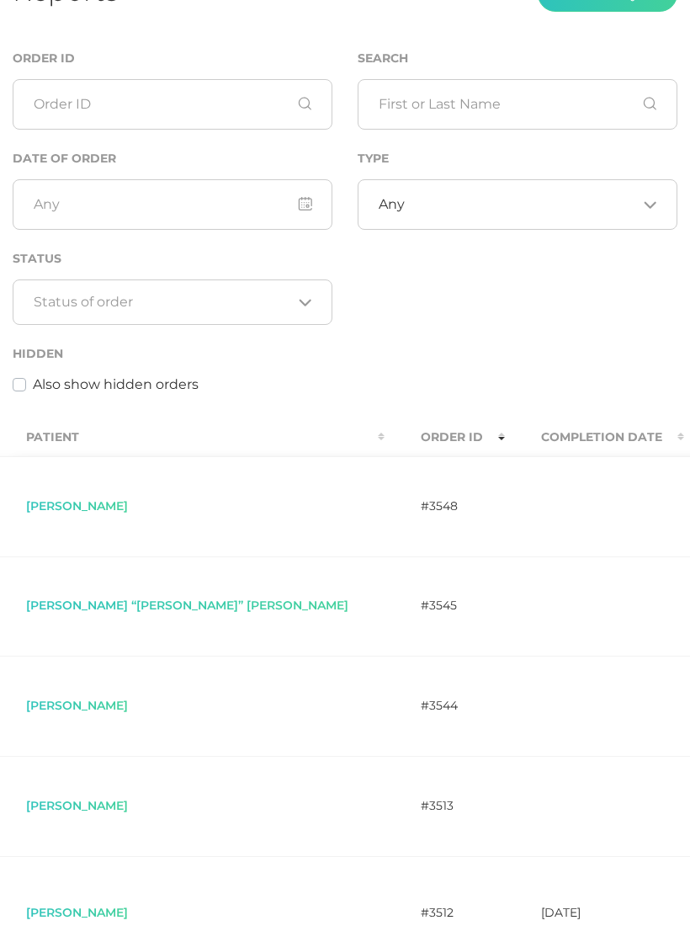
click at [137, 500] on td "[PERSON_NAME]" at bounding box center [187, 507] width 395 height 100
click at [131, 508] on div "Trisha Thomason" at bounding box center [187, 507] width 323 height 13
click at [109, 515] on span "Trisha Thomason" at bounding box center [77, 506] width 102 height 15
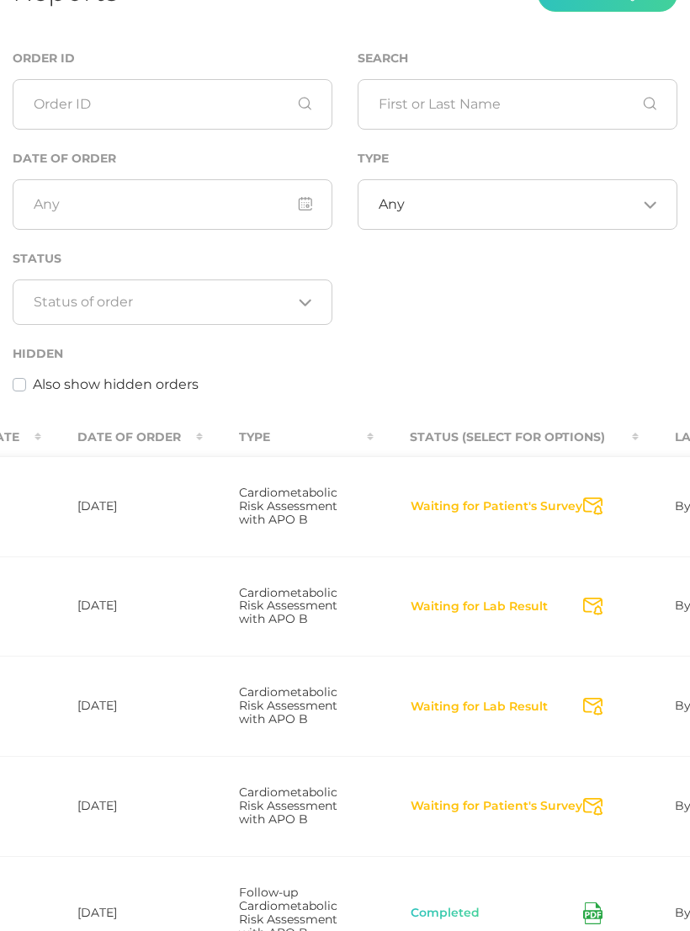
scroll to position [0, 631]
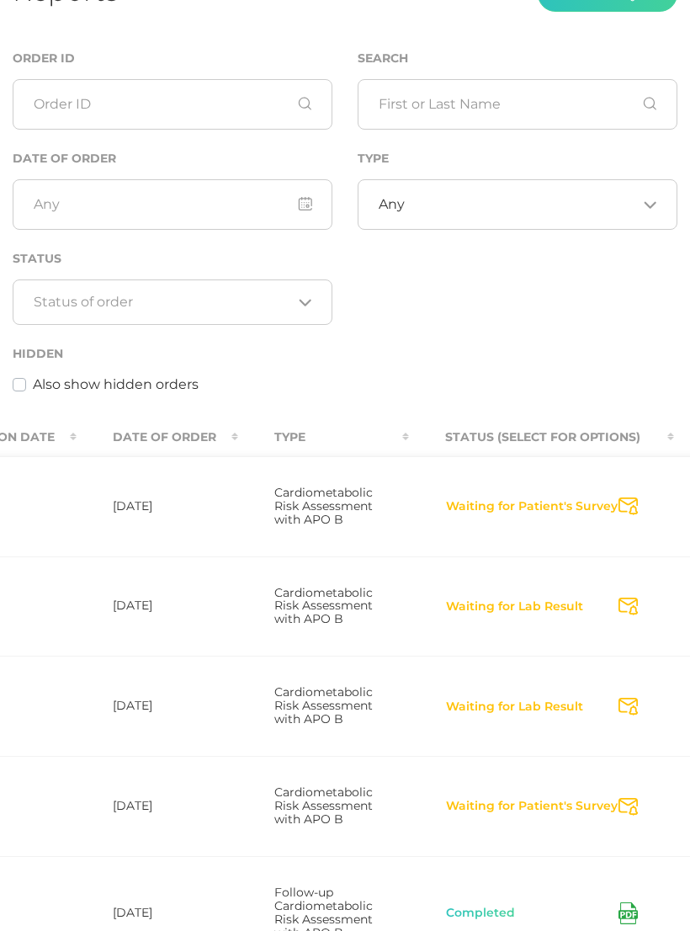
click at [445, 515] on button "Waiting for Patient's Survey" at bounding box center [531, 507] width 173 height 17
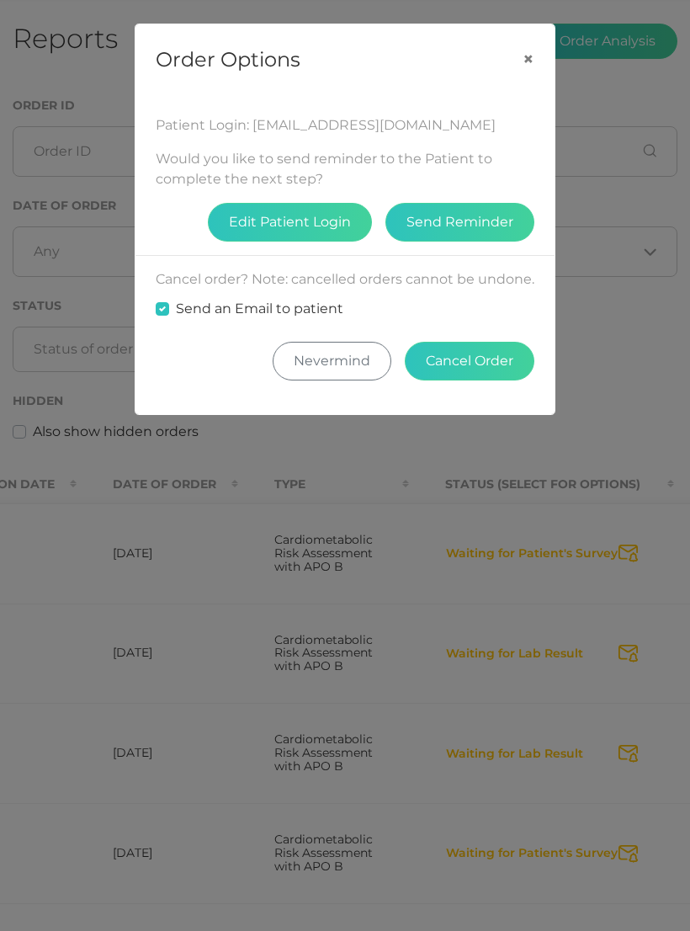
scroll to position [70, 0]
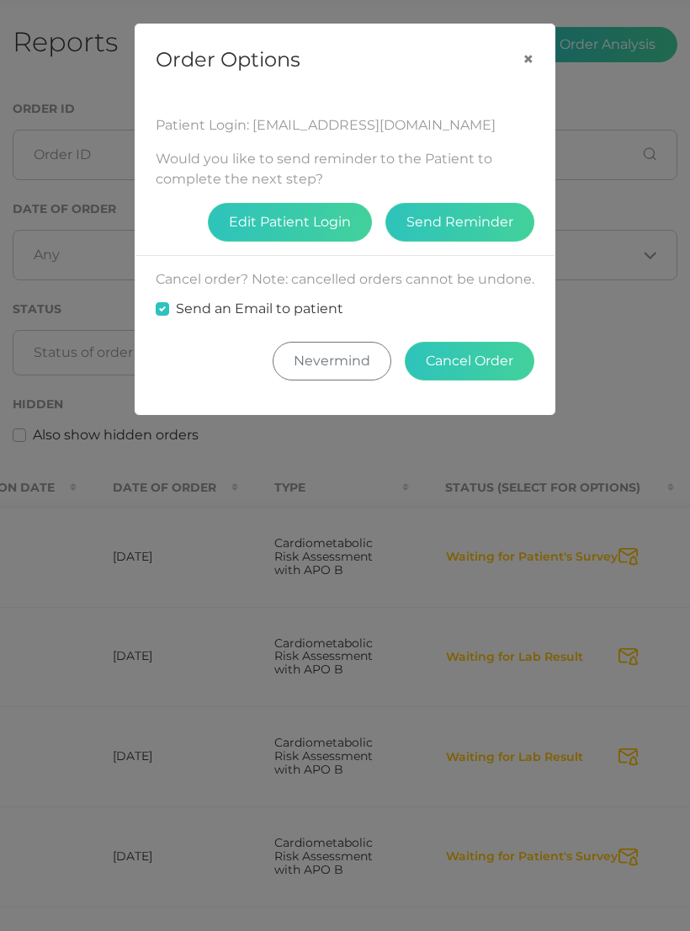
click at [536, 67] on button "×" at bounding box center [529, 58] width 52 height 69
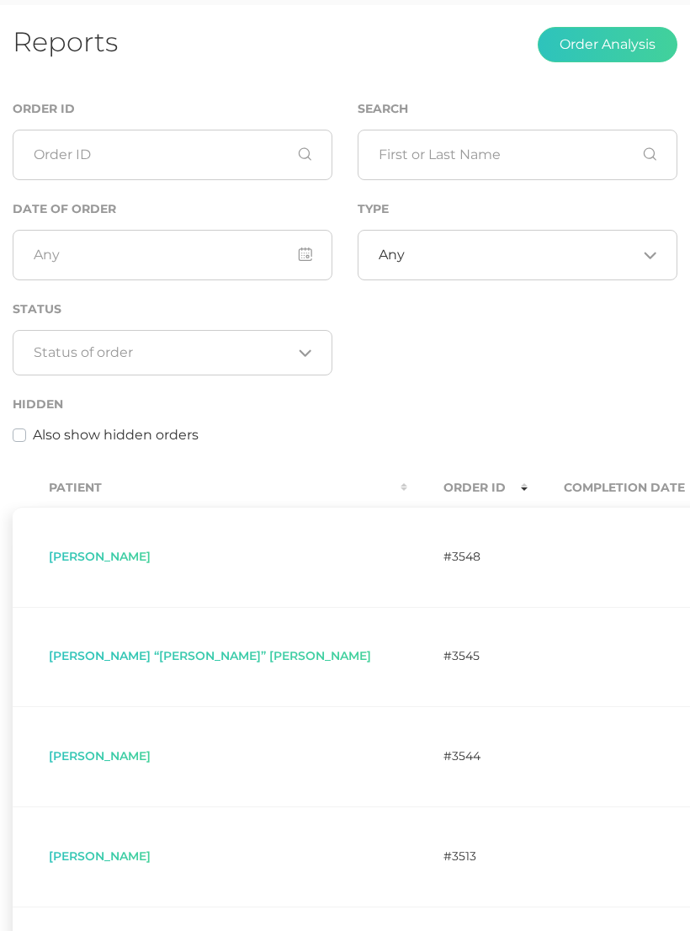
scroll to position [0, 0]
click at [306, 359] on icon "Search for option" at bounding box center [305, 353] width 13 height 13
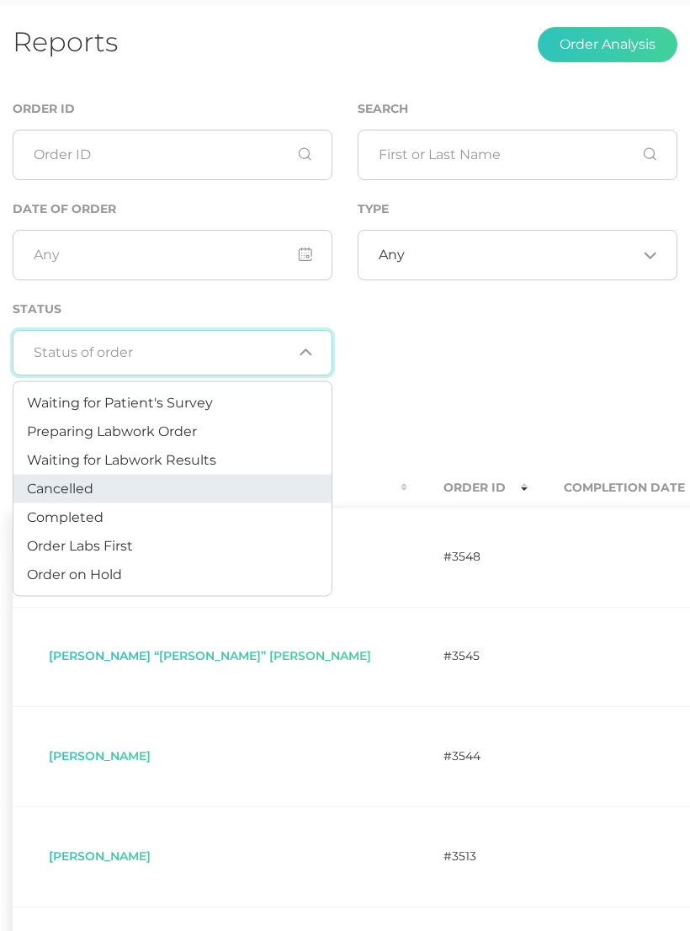
click at [98, 492] on li "Cancelled" at bounding box center [172, 489] width 318 height 29
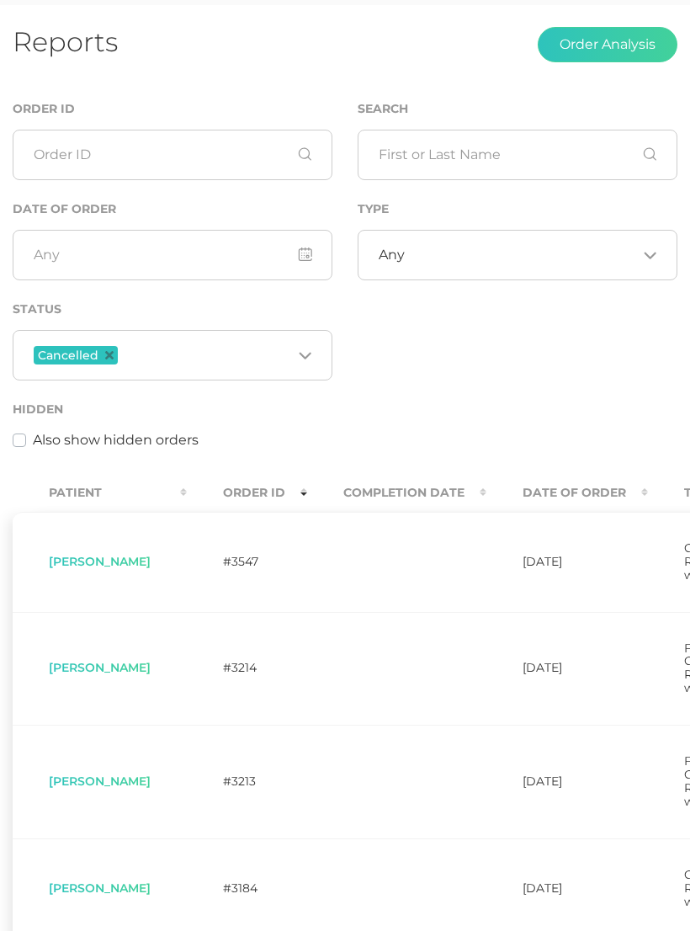
click at [111, 352] on icon "Deselect Cancelled" at bounding box center [109, 355] width 8 height 8
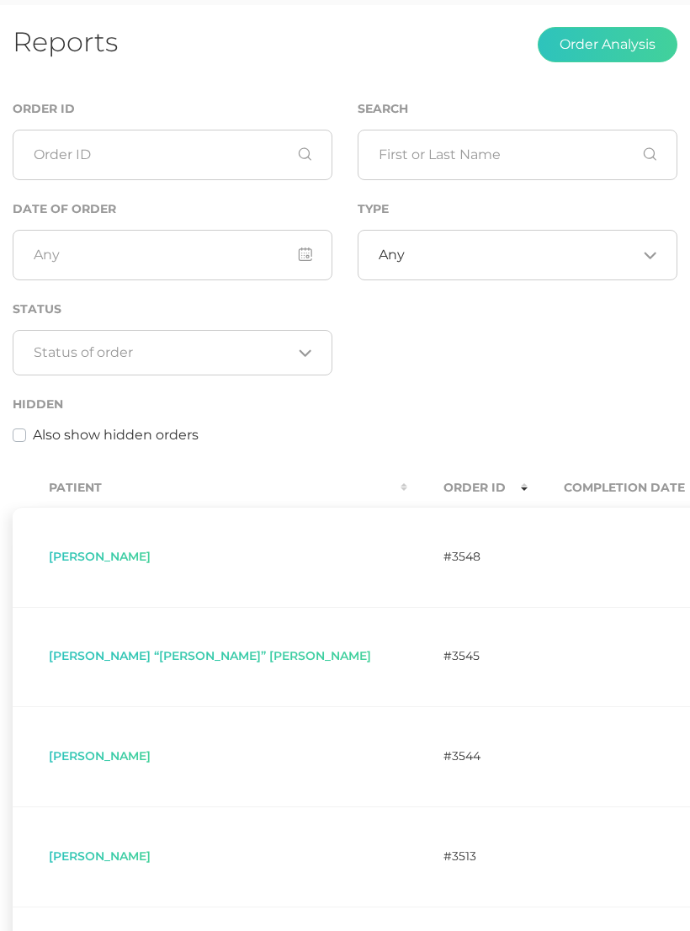
click at [541, 344] on div "Order ID Search Date of Order Type Any Loading... Status Loading... Hidden Also…" at bounding box center [345, 281] width 690 height 365
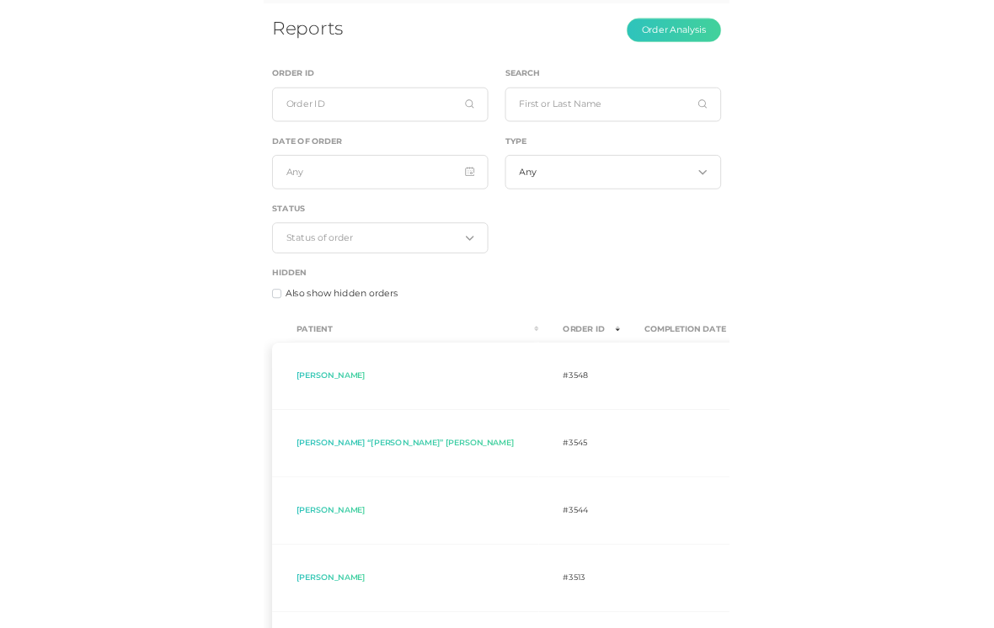
scroll to position [143, 0]
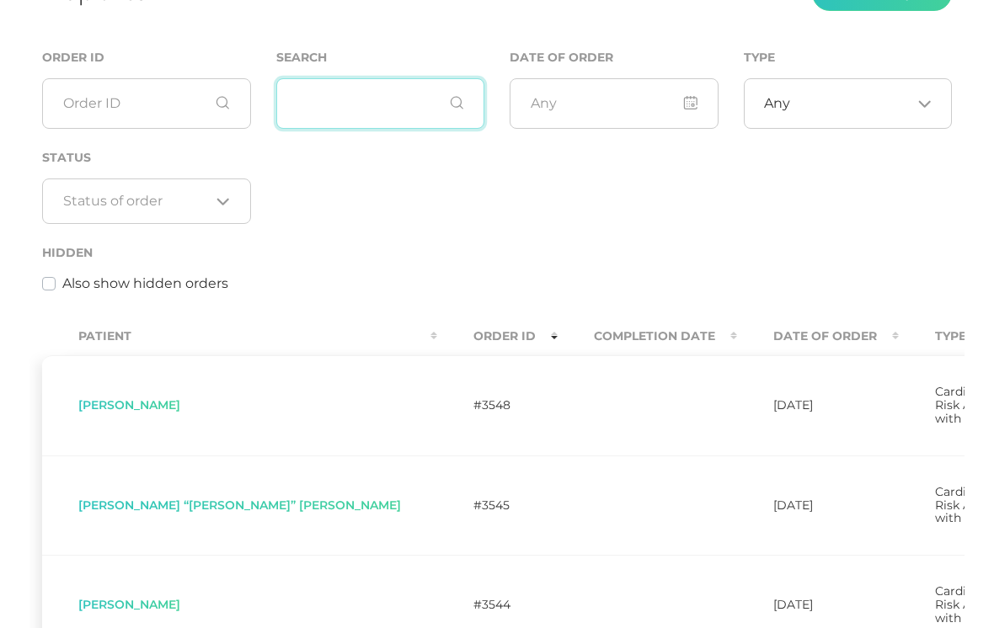
click at [355, 98] on input "text" at bounding box center [380, 103] width 209 height 51
click at [568, 181] on div "Order ID Search Date of Order Type Any Loading... Status Loading... Hidden Also…" at bounding box center [496, 179] width 935 height 265
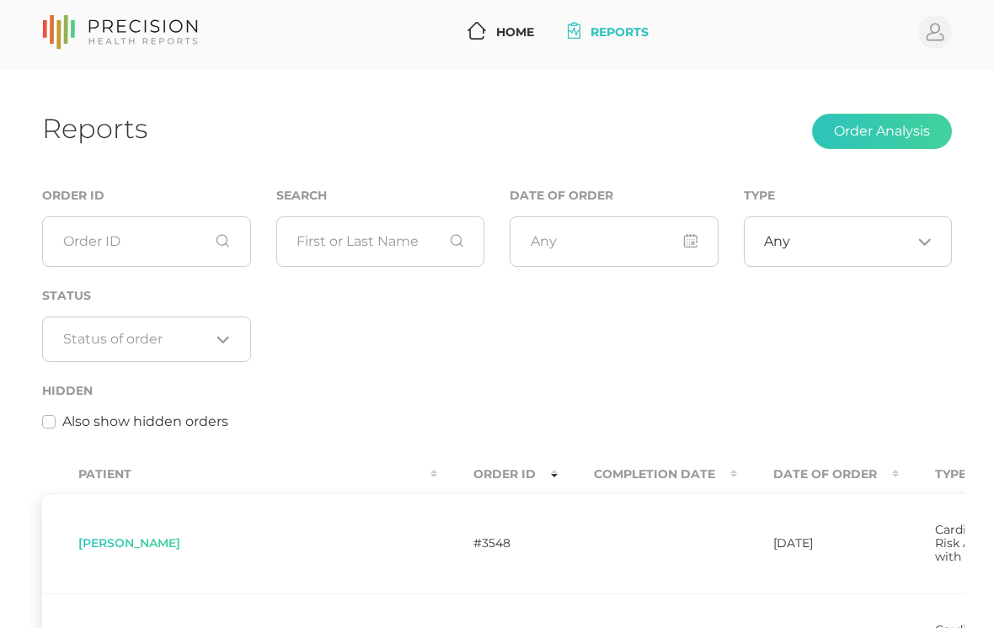
scroll to position [0, 0]
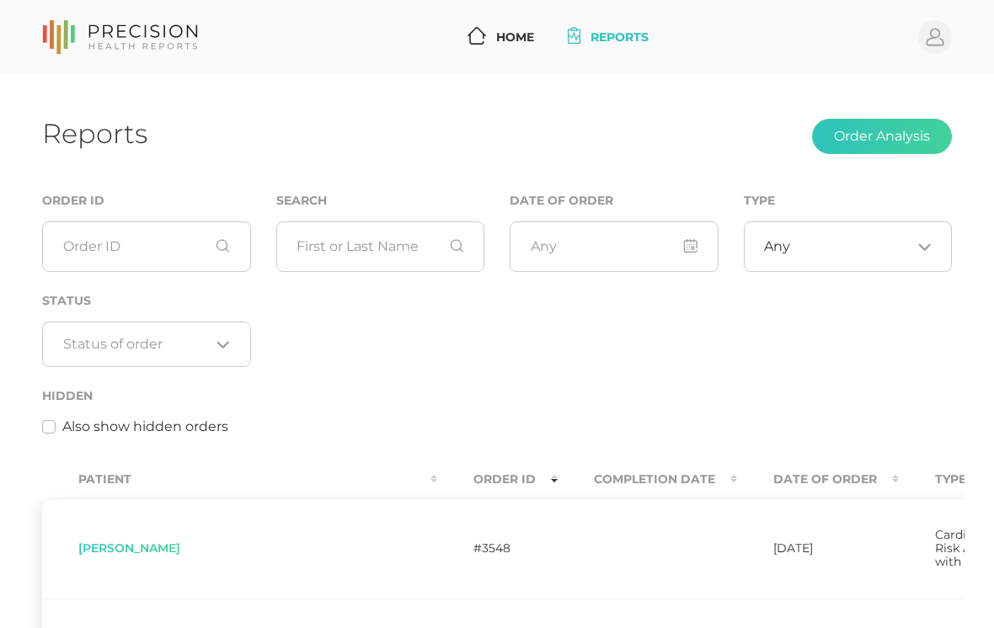
click at [690, 124] on button "Order Analysis" at bounding box center [882, 136] width 140 height 35
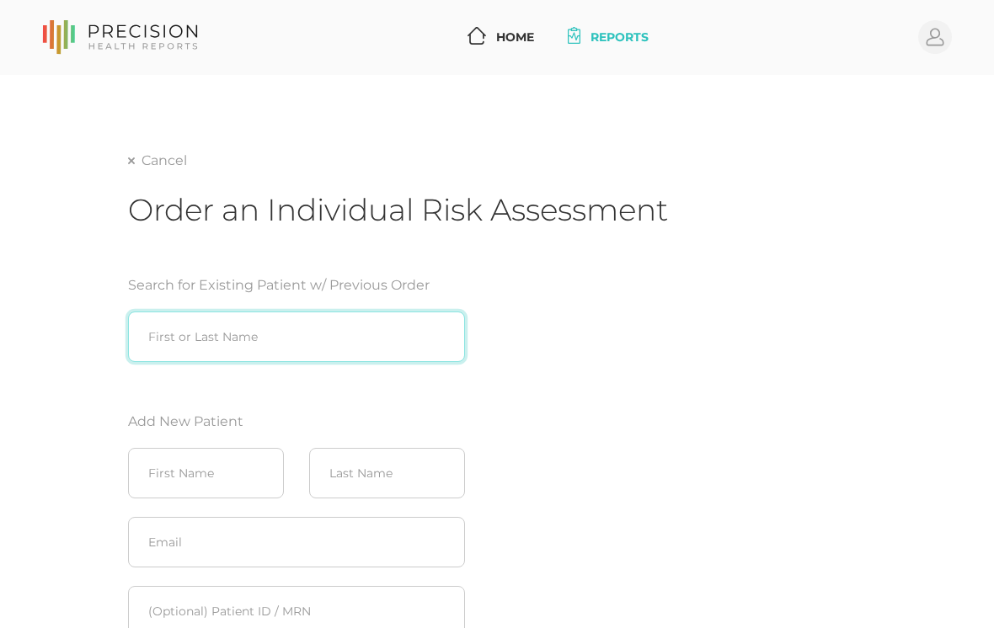
click at [266, 336] on input "search" at bounding box center [296, 337] width 337 height 51
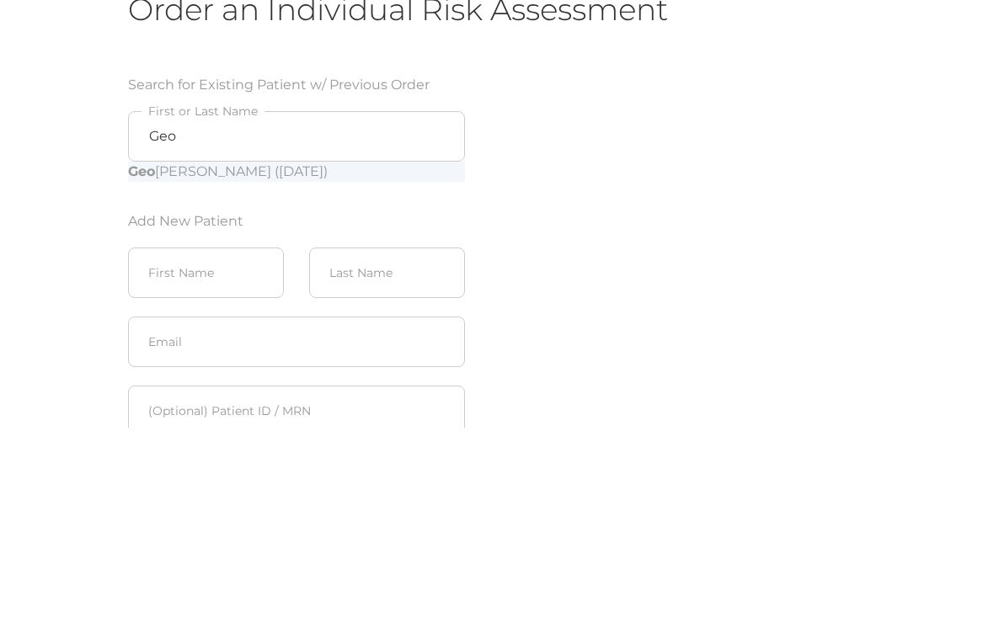
click at [325, 362] on div "Geo ffrey Simpson (10/29/1974)" at bounding box center [296, 372] width 337 height 20
type input "Geoffrey Simpson (10/29/1974)"
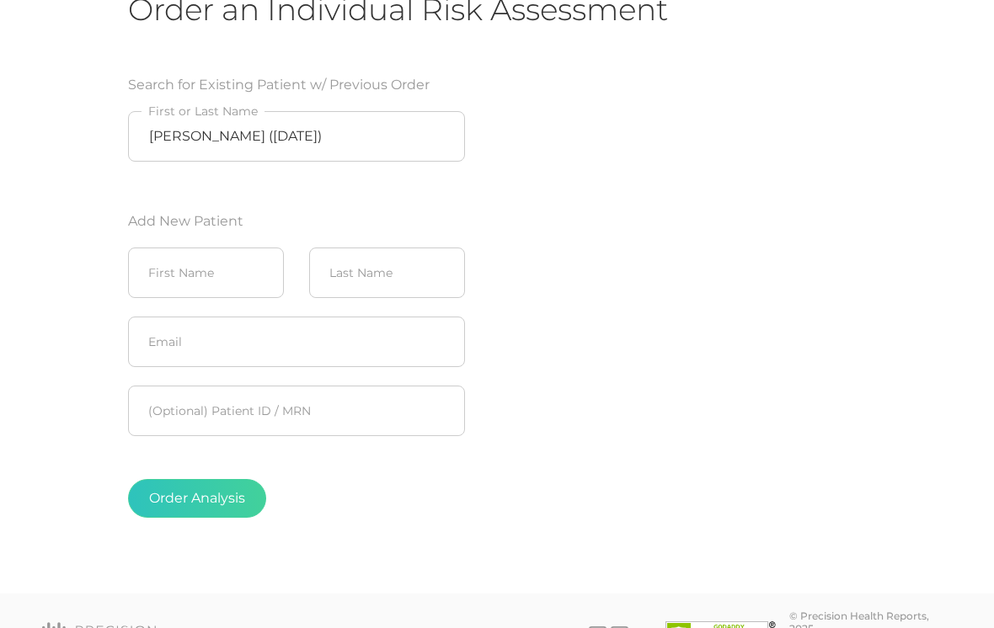
click at [219, 500] on button "Order Analysis" at bounding box center [197, 498] width 138 height 39
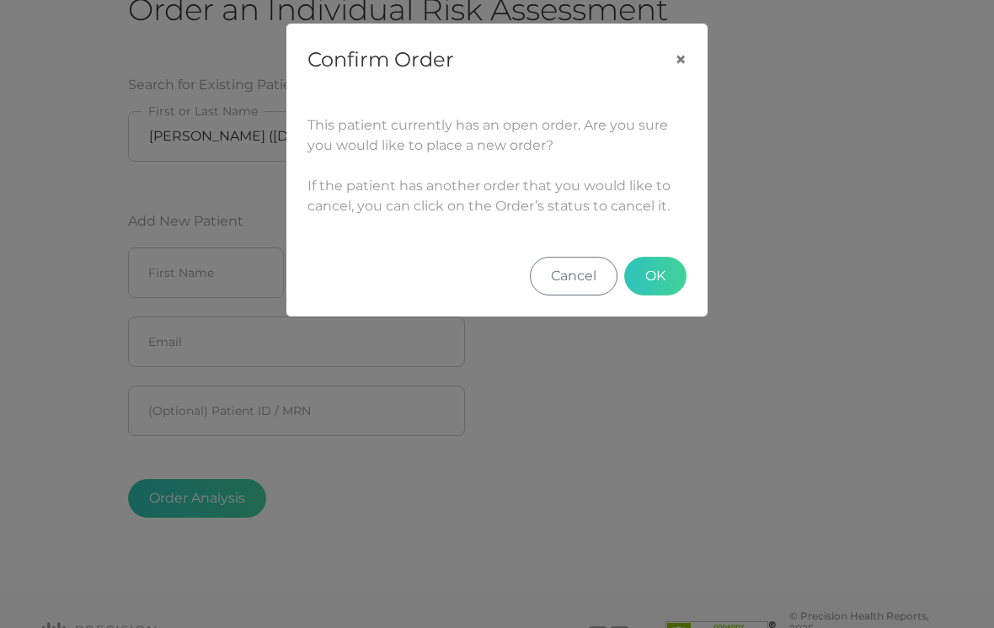
click at [568, 275] on button "Cancel" at bounding box center [574, 276] width 88 height 39
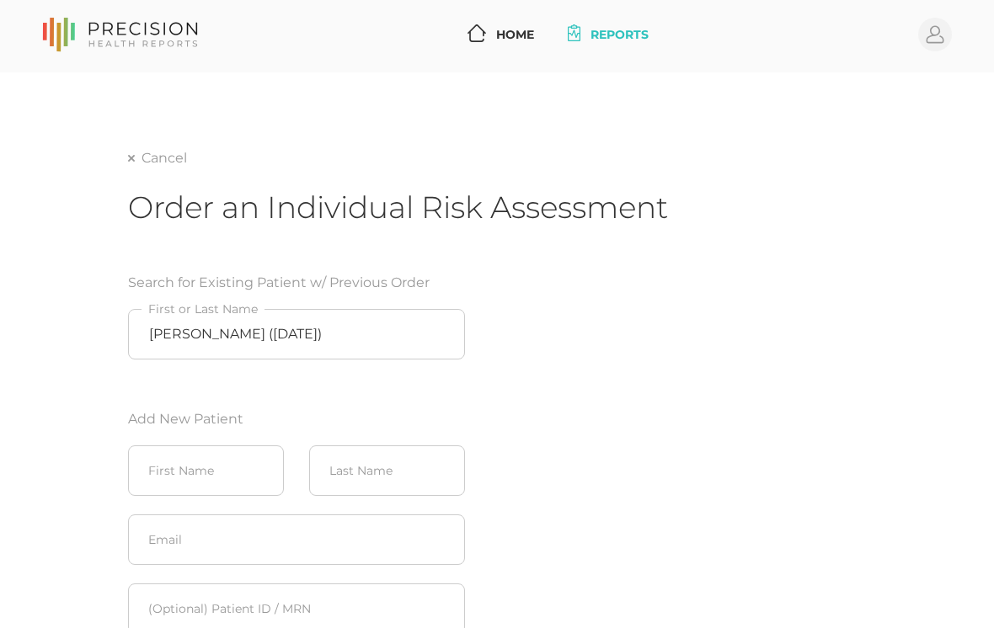
scroll to position [0, 0]
click at [610, 41] on link "Reports" at bounding box center [608, 37] width 95 height 31
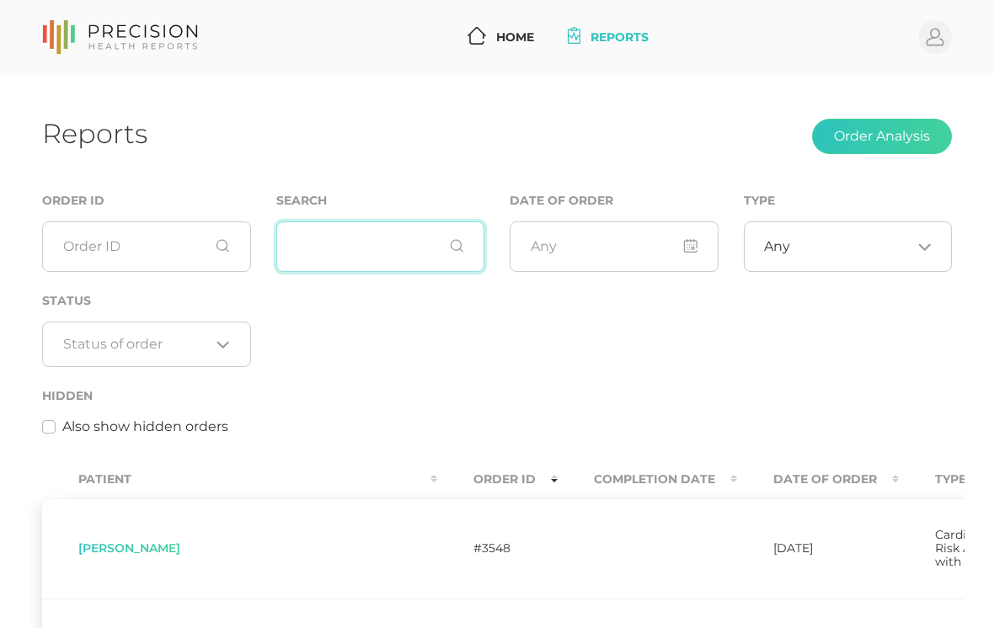
click at [369, 232] on input "text" at bounding box center [380, 246] width 209 height 51
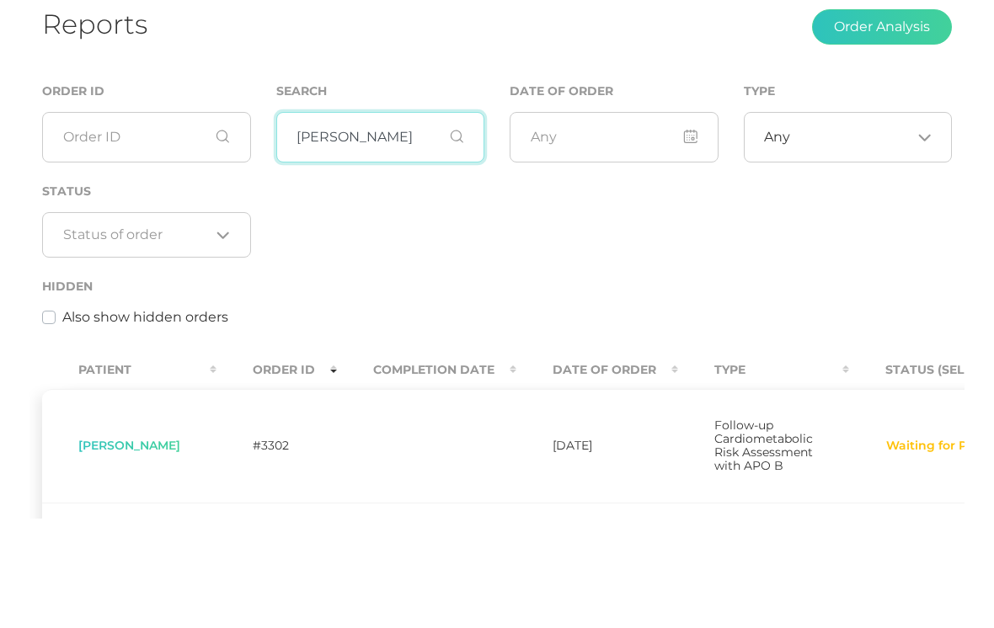
type input "Geoffrey"
click at [690, 216] on div "Order ID Search Geoffrey Date of Order Type Any Loading... Status Loading... Hi…" at bounding box center [496, 322] width 935 height 265
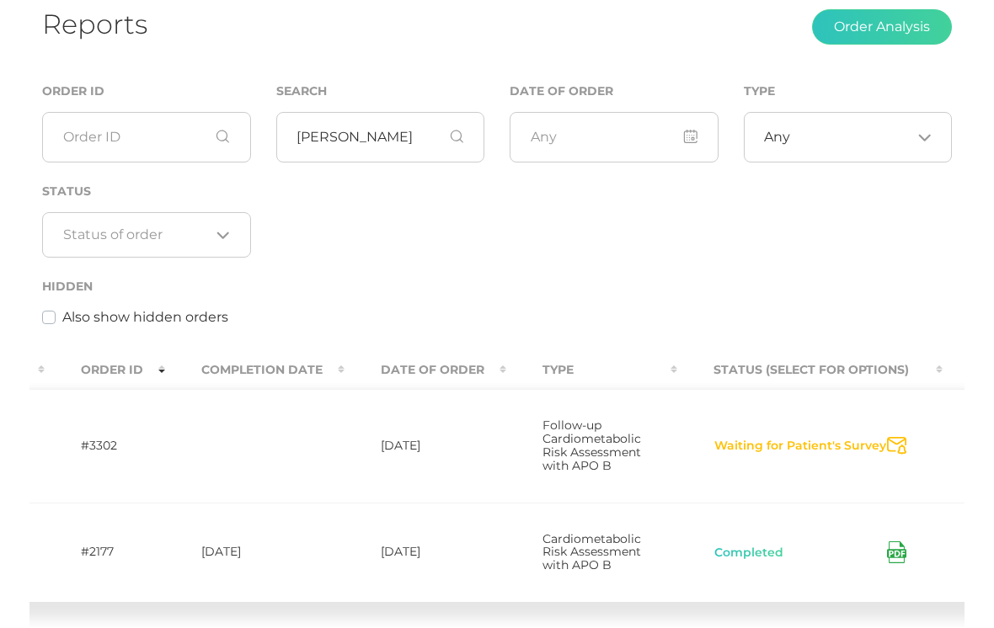
scroll to position [0, 175]
click at [422, 449] on td "05/13/2025" at bounding box center [422, 446] width 162 height 114
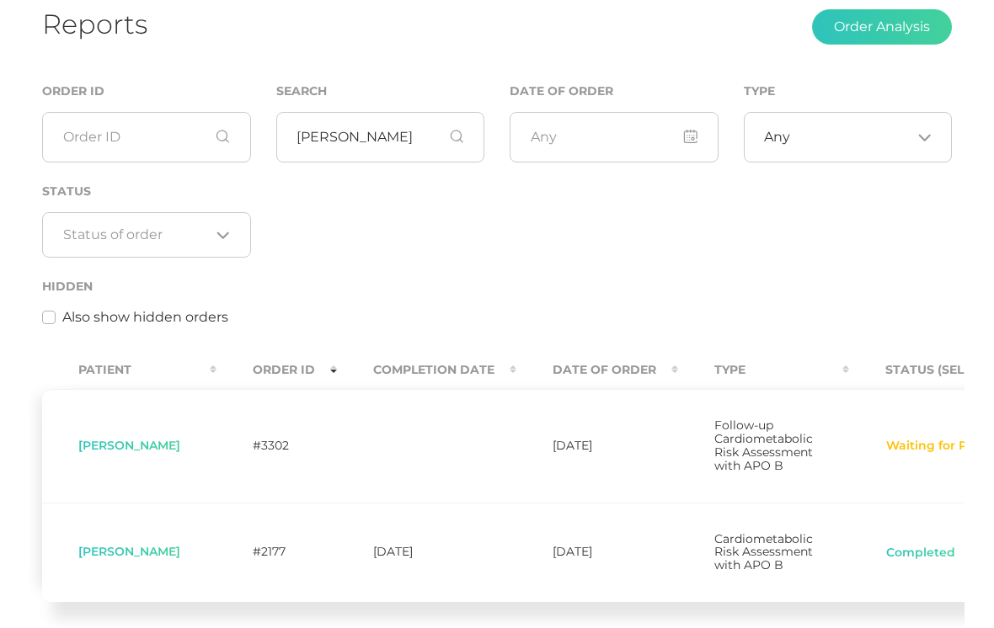
scroll to position [0, 0]
click at [141, 445] on span "Geoffrey Simpson" at bounding box center [129, 445] width 102 height 15
click at [690, 31] on button "Order Analysis" at bounding box center [882, 26] width 140 height 35
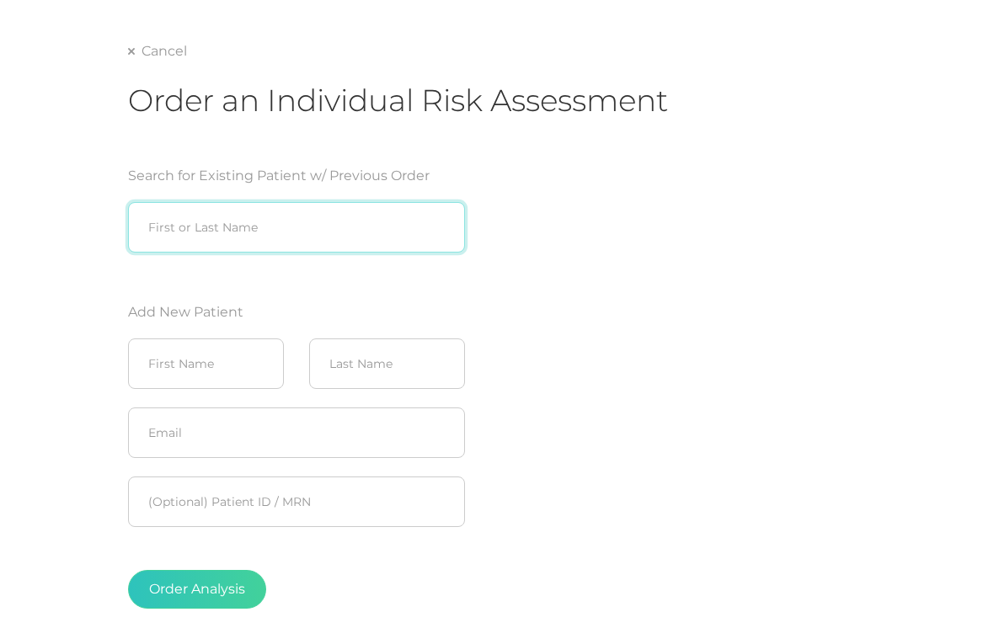
click at [345, 227] on input "search" at bounding box center [296, 227] width 337 height 51
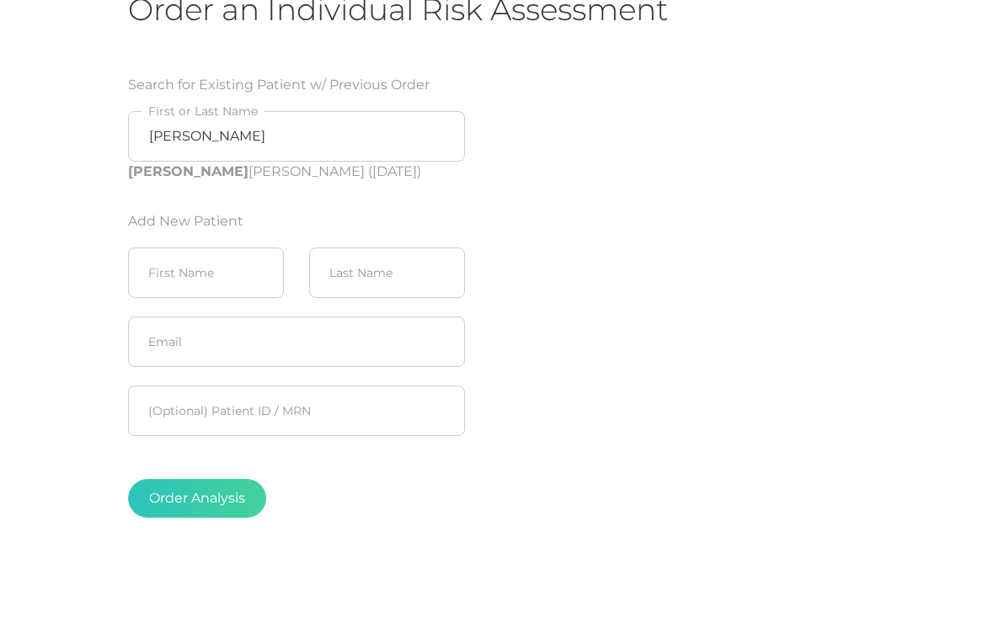
click at [334, 253] on div "Geoff rey Simpson (10/29/1974)" at bounding box center [296, 263] width 337 height 20
type input "Geoffrey Simpson (10/29/1974)"
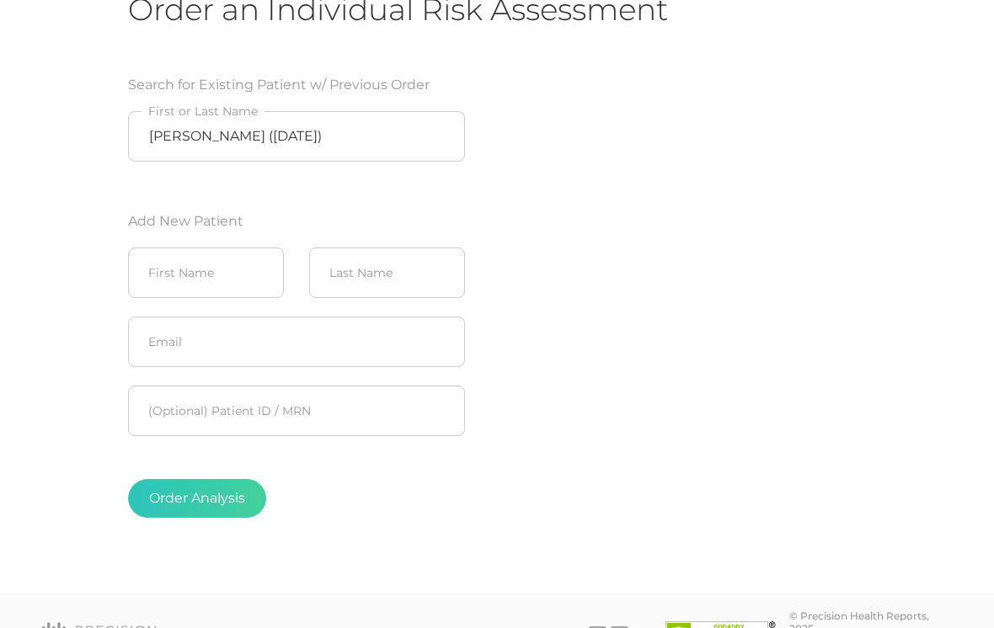
click at [211, 488] on button "Order Analysis" at bounding box center [197, 498] width 138 height 39
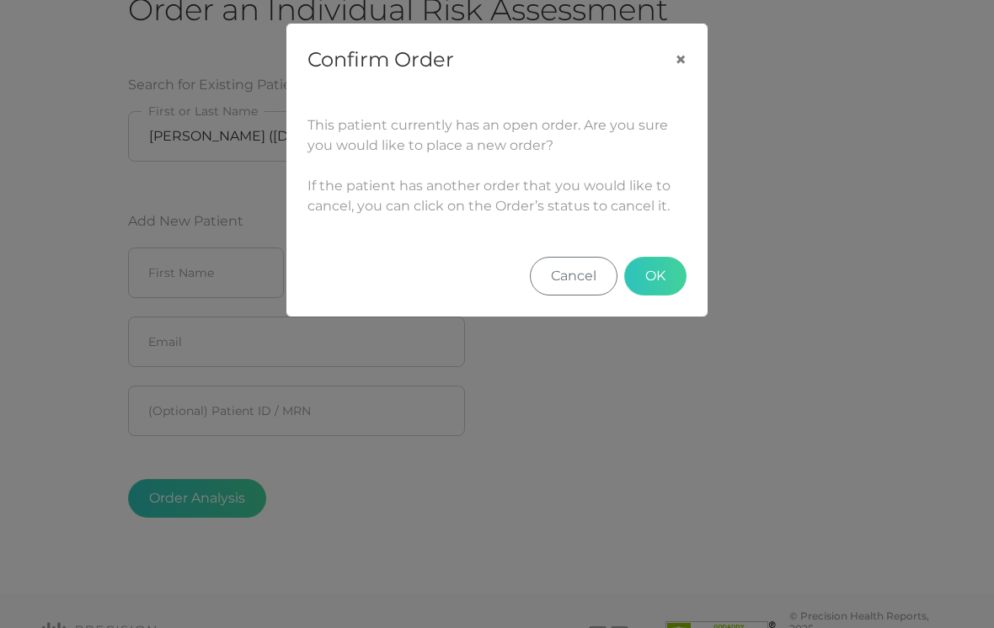
click at [659, 266] on button "OK" at bounding box center [655, 276] width 62 height 39
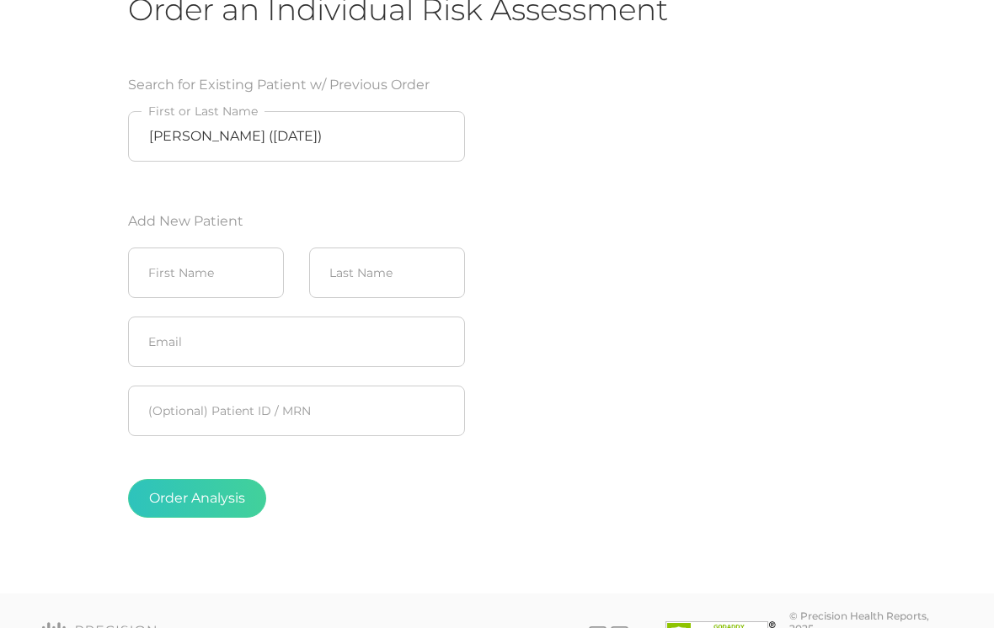
scroll to position [26, 0]
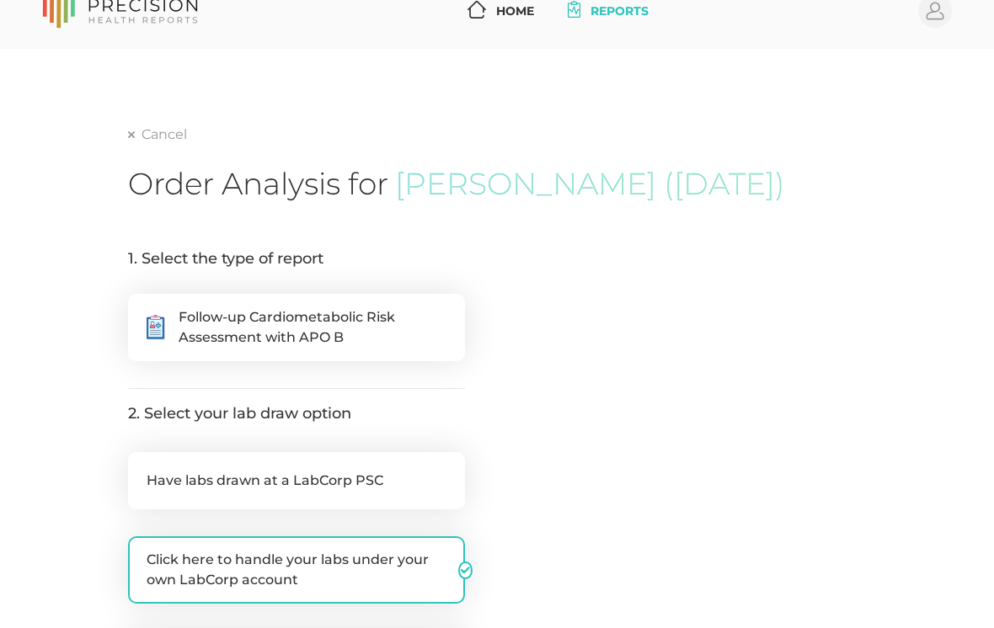
click at [365, 338] on span "Follow-up Cardiometabolic Risk Assessment with APO B" at bounding box center [313, 327] width 268 height 40
click at [141, 311] on input ".cls-5{fill:#fff}.cls-8{fill:#3a2c60} Follow-up Cardiometabolic Risk Assessment…" at bounding box center [134, 302] width 13 height 17
radio input "true"
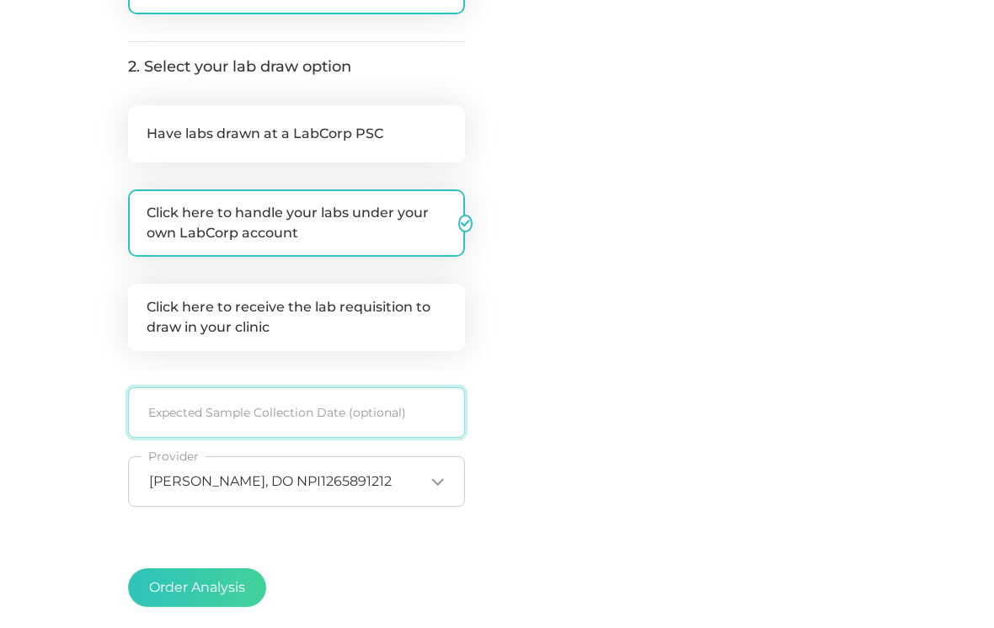
click at [342, 410] on input at bounding box center [296, 413] width 337 height 51
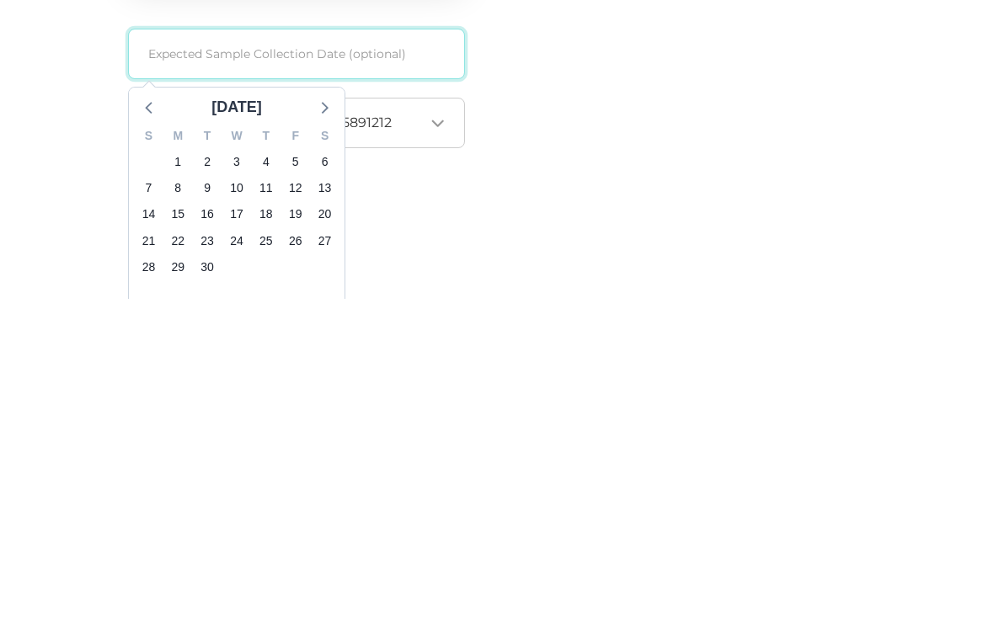
scroll to position [403, 0]
click at [242, 531] on span "17" at bounding box center [237, 543] width 24 height 24
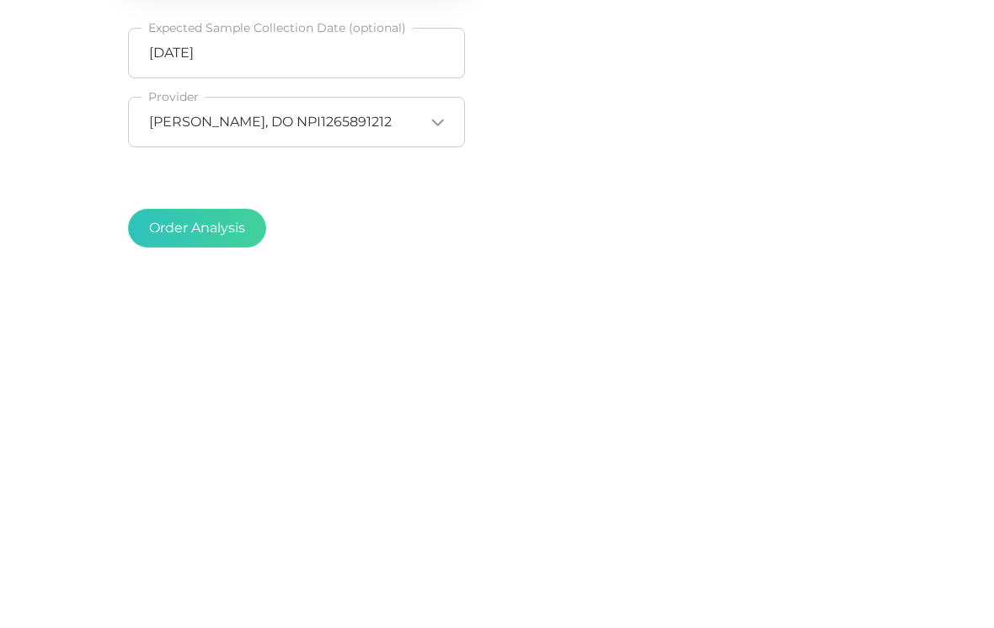
scroll to position [485, 0]
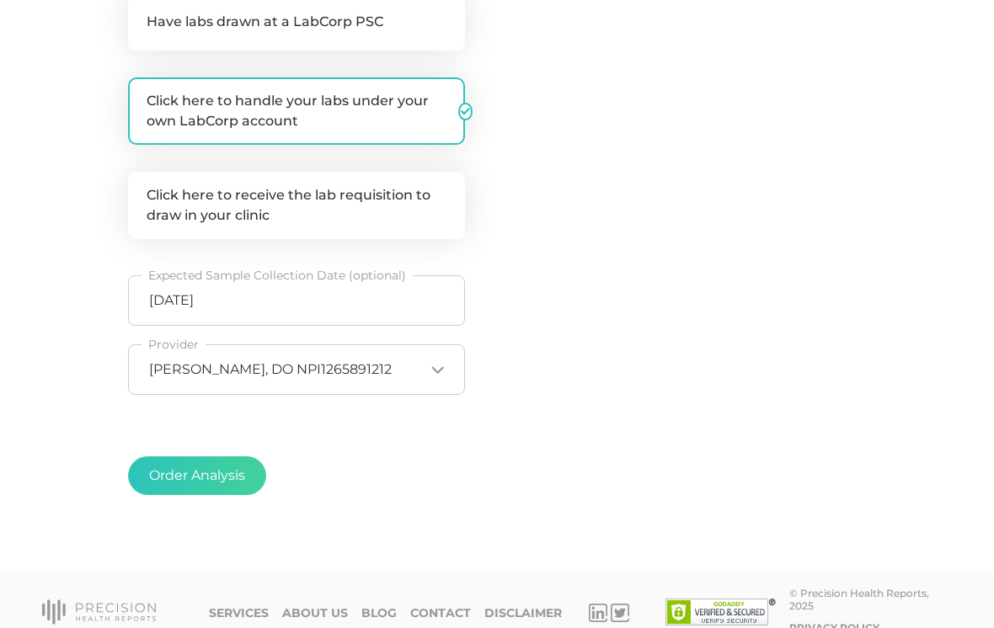
click at [215, 472] on button "Order Analysis" at bounding box center [197, 475] width 138 height 39
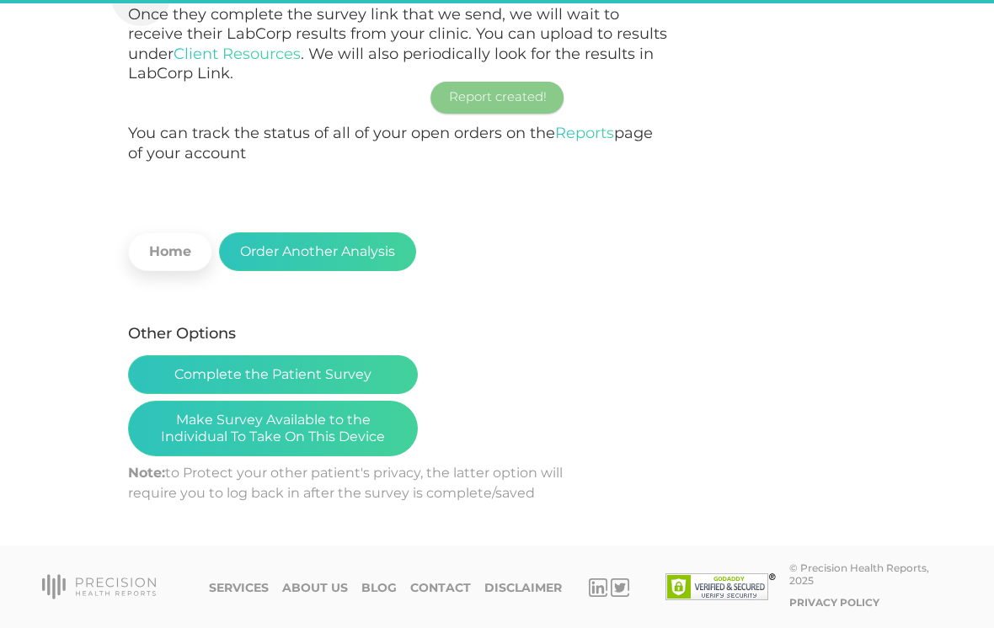
scroll to position [413, 0]
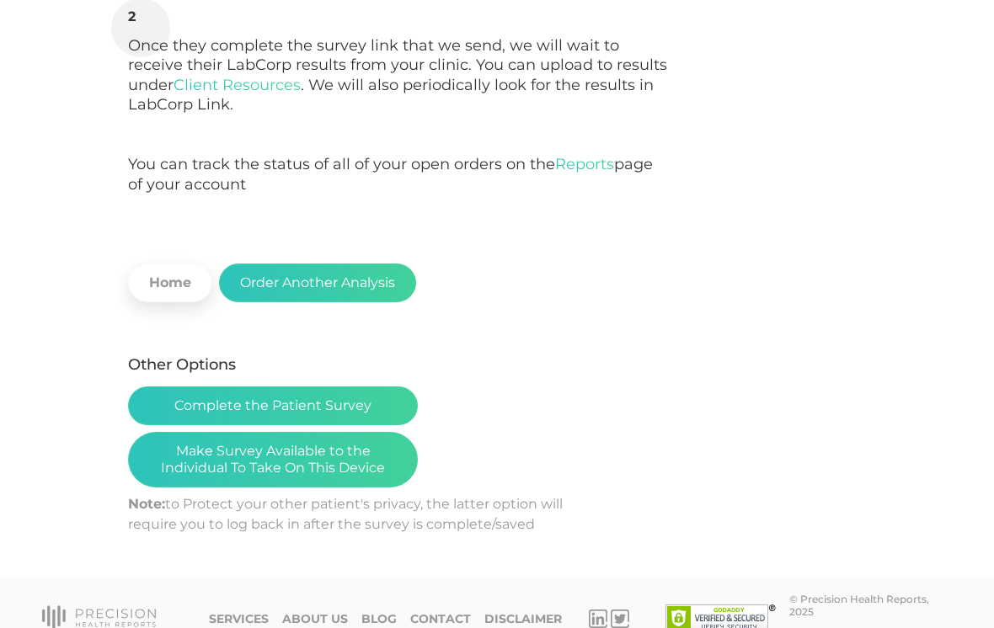
click at [181, 456] on button "Make Survey Available to the Individual To Take On This Device" at bounding box center [273, 460] width 290 height 56
